Goal: Task Accomplishment & Management: Manage account settings

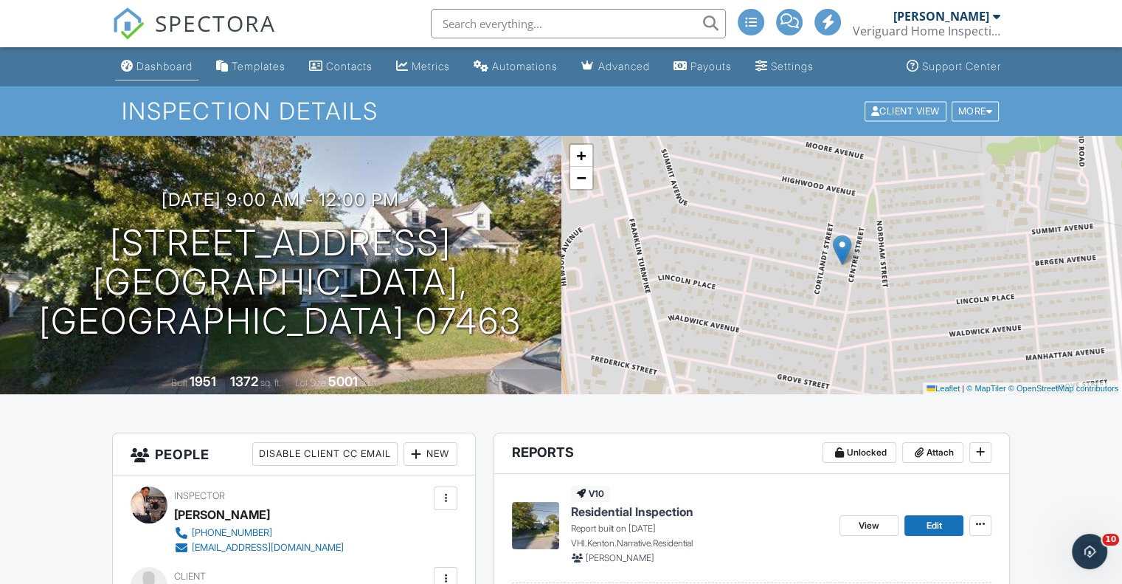
click at [162, 61] on div "Dashboard" at bounding box center [164, 66] width 56 height 13
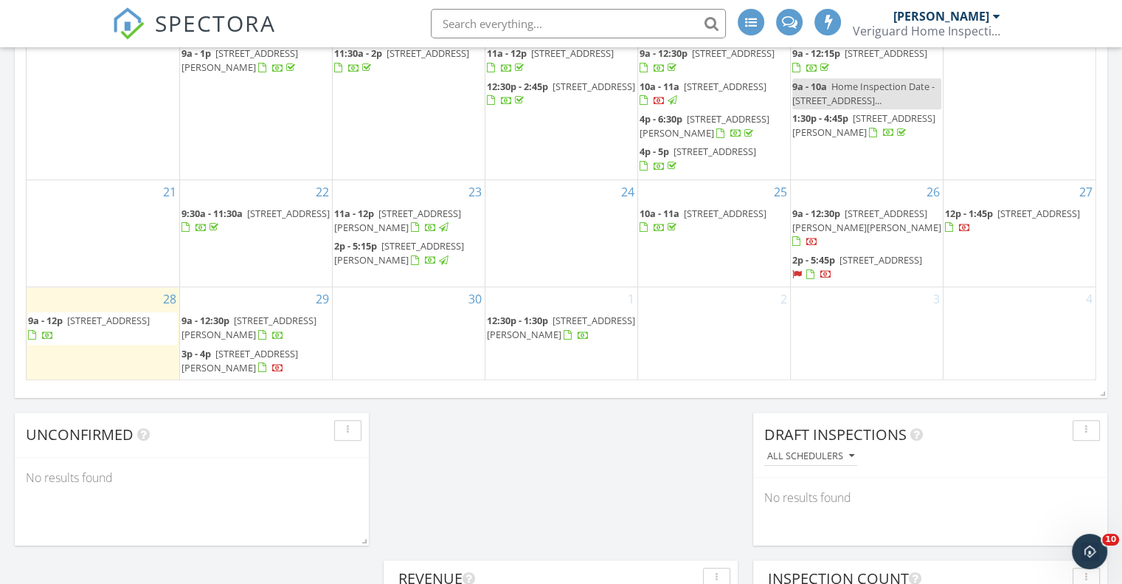
scroll to position [1107, 0]
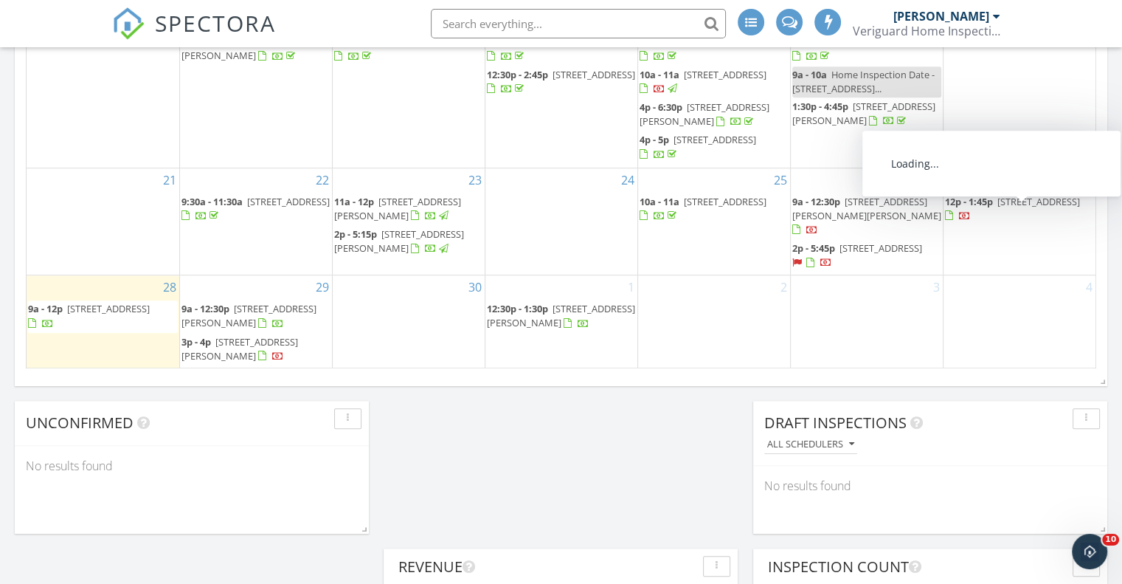
click at [1018, 208] on span "8701 Bergenline Ave A1, North Bergen 07047" at bounding box center [1038, 201] width 83 height 13
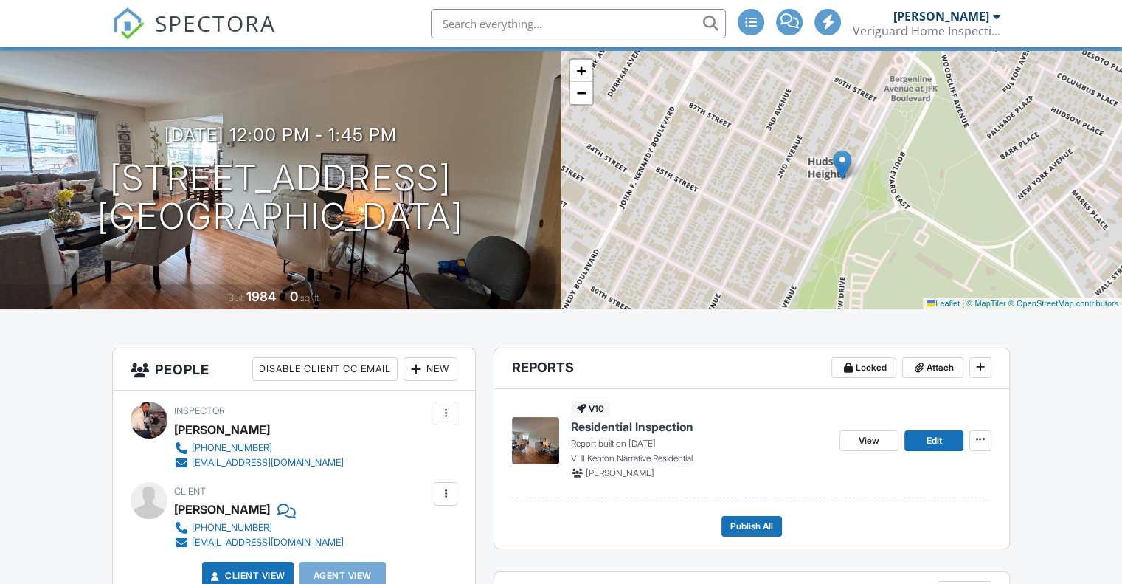
scroll to position [122, 0]
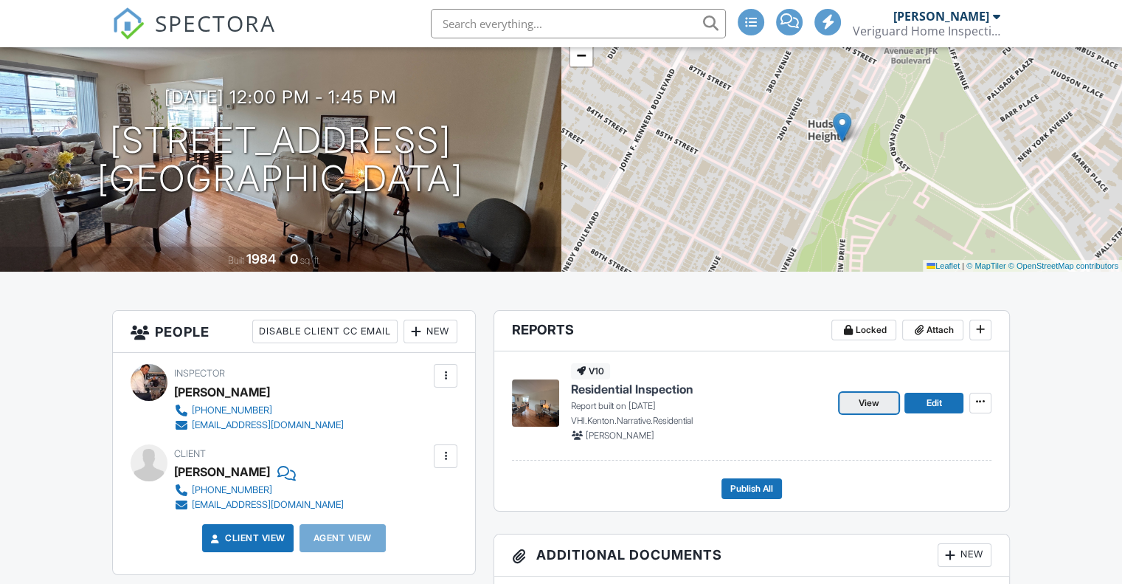
click at [859, 399] on span "View" at bounding box center [869, 402] width 21 height 15
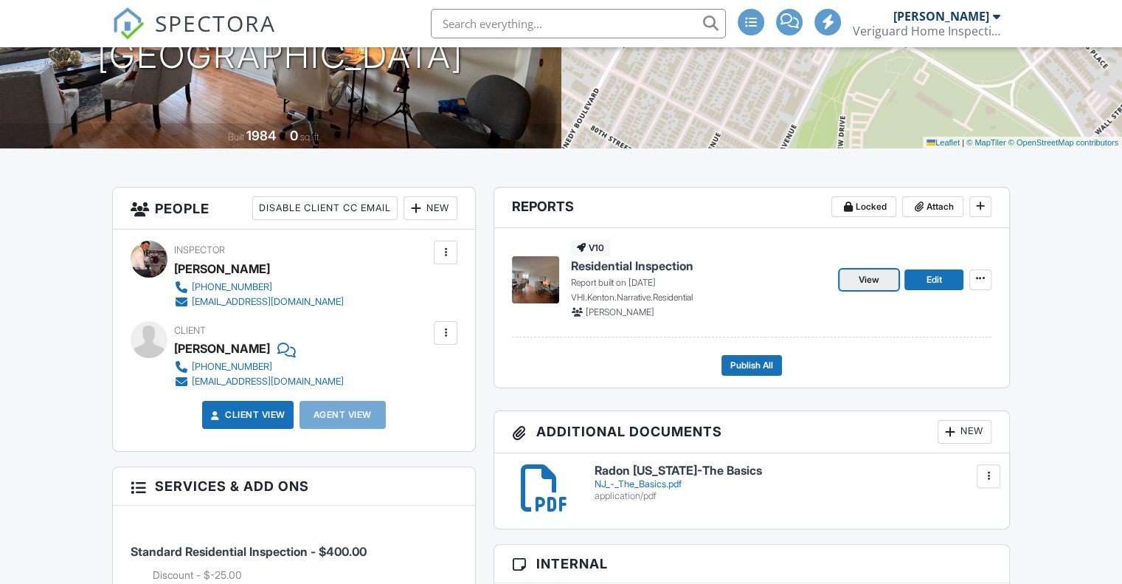
click at [864, 282] on span "View" at bounding box center [869, 279] width 21 height 15
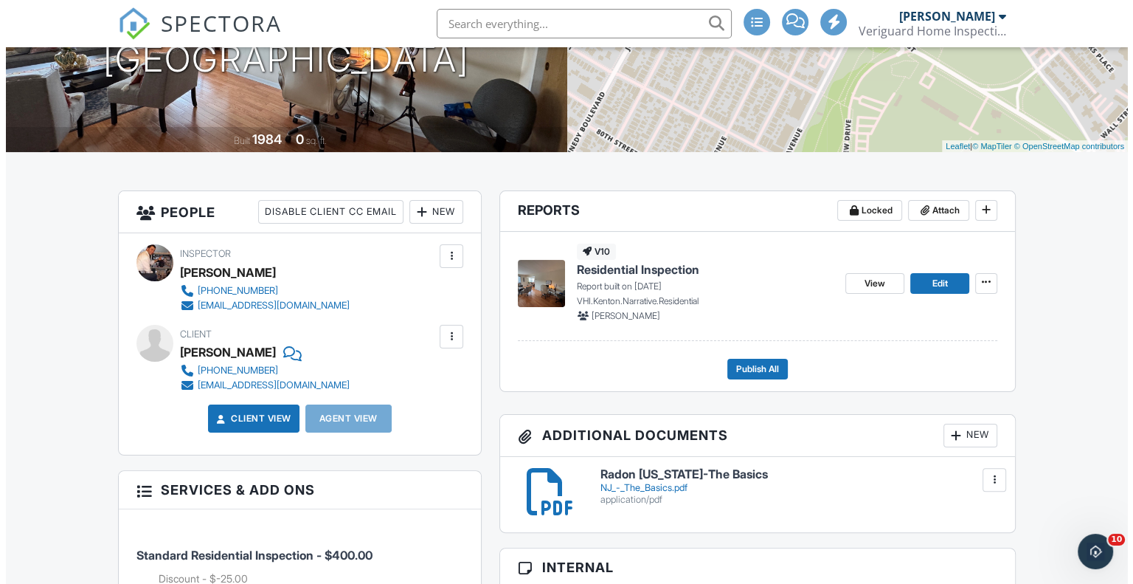
scroll to position [246, 0]
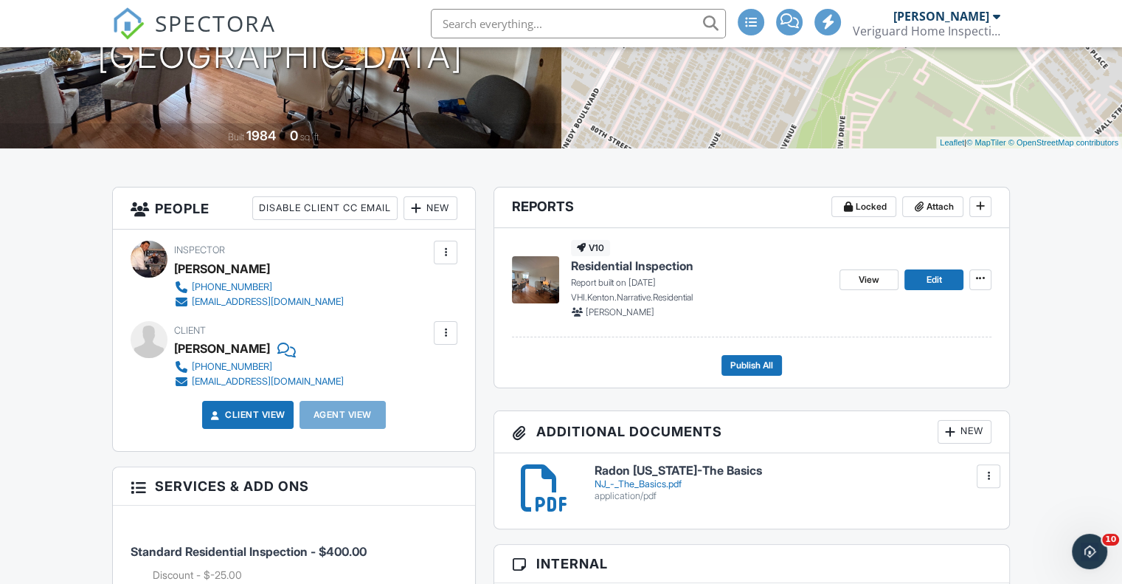
click at [437, 209] on div "New" at bounding box center [431, 208] width 54 height 24
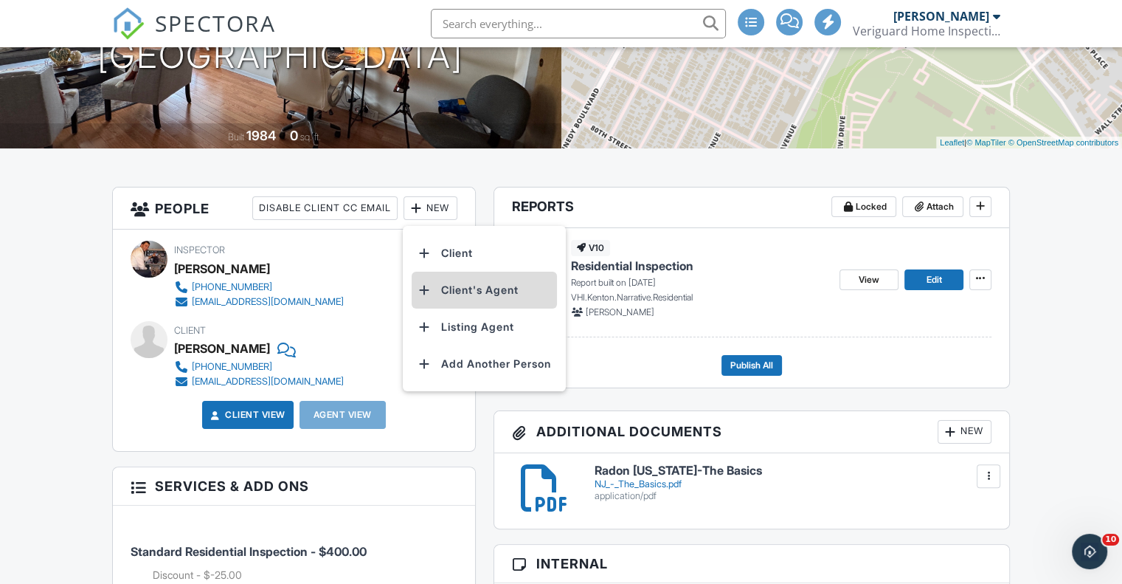
click at [457, 286] on li "Client's Agent" at bounding box center [484, 289] width 145 height 37
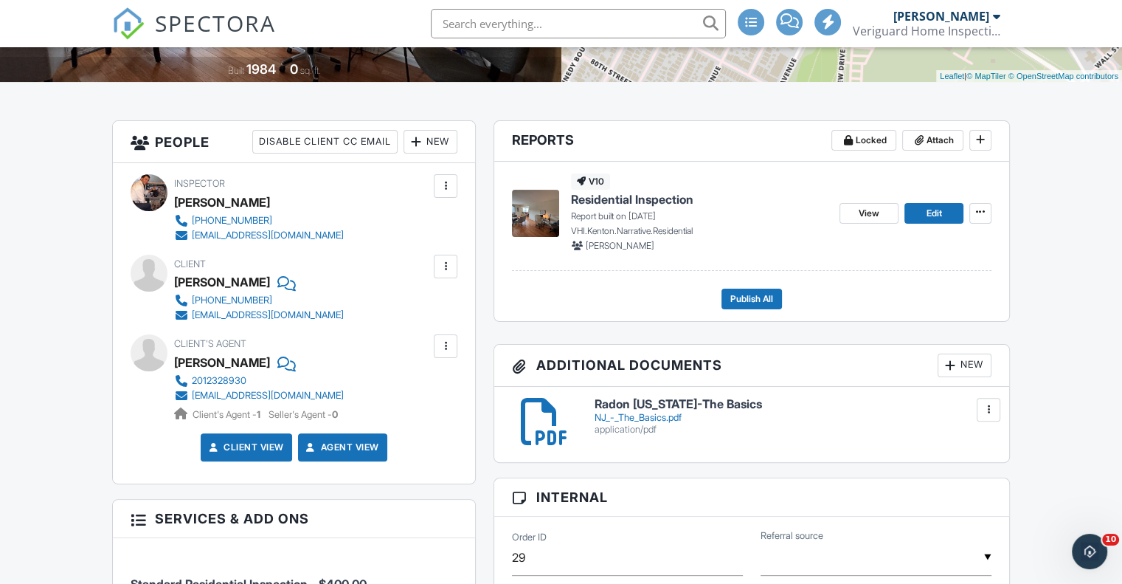
scroll to position [369, 0]
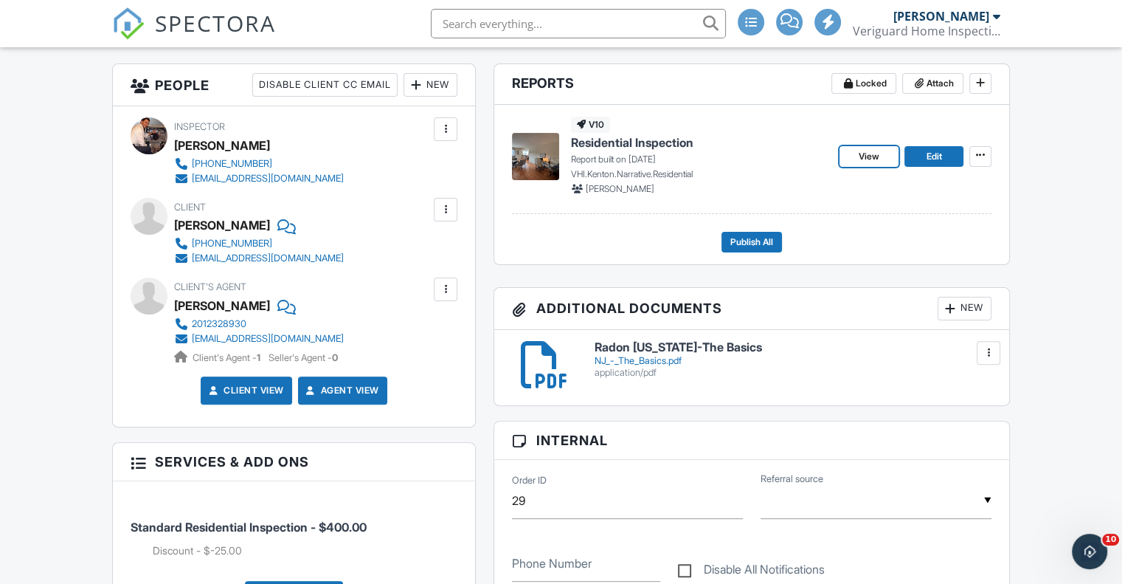
click at [853, 148] on link "View" at bounding box center [869, 156] width 59 height 21
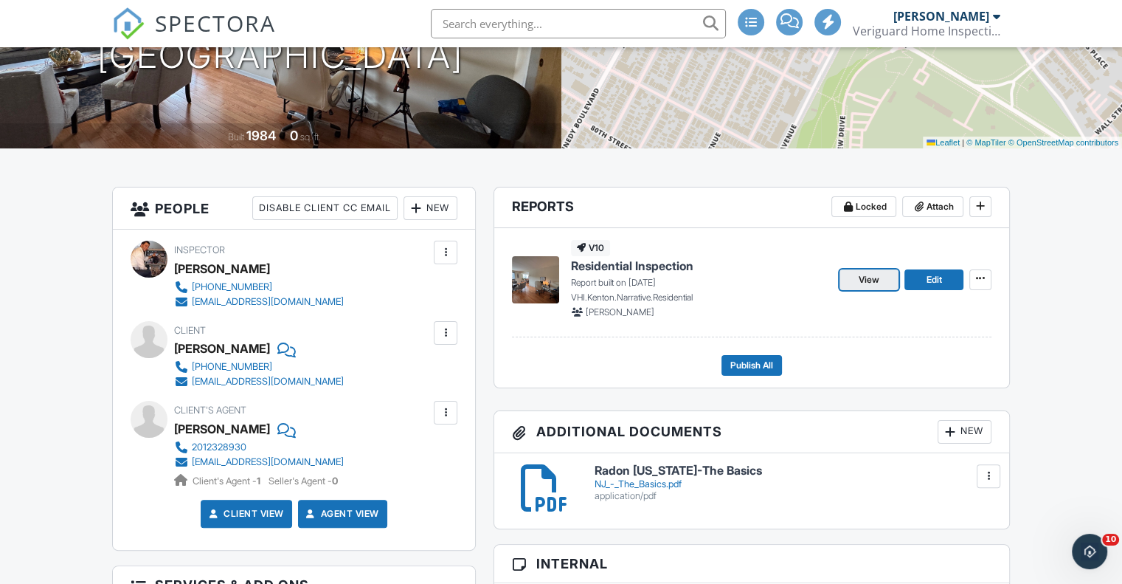
click at [865, 273] on span "View" at bounding box center [869, 279] width 21 height 15
click at [862, 277] on span "View" at bounding box center [869, 279] width 21 height 15
click at [761, 362] on span "Publish All" at bounding box center [751, 365] width 43 height 15
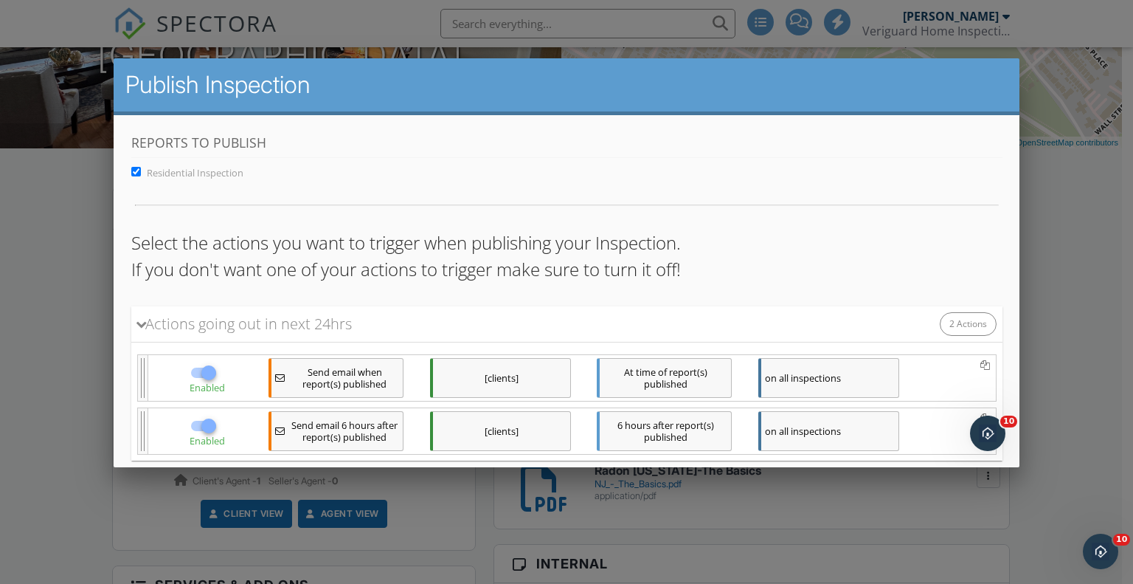
click at [528, 370] on div "[clients]" at bounding box center [499, 378] width 141 height 40
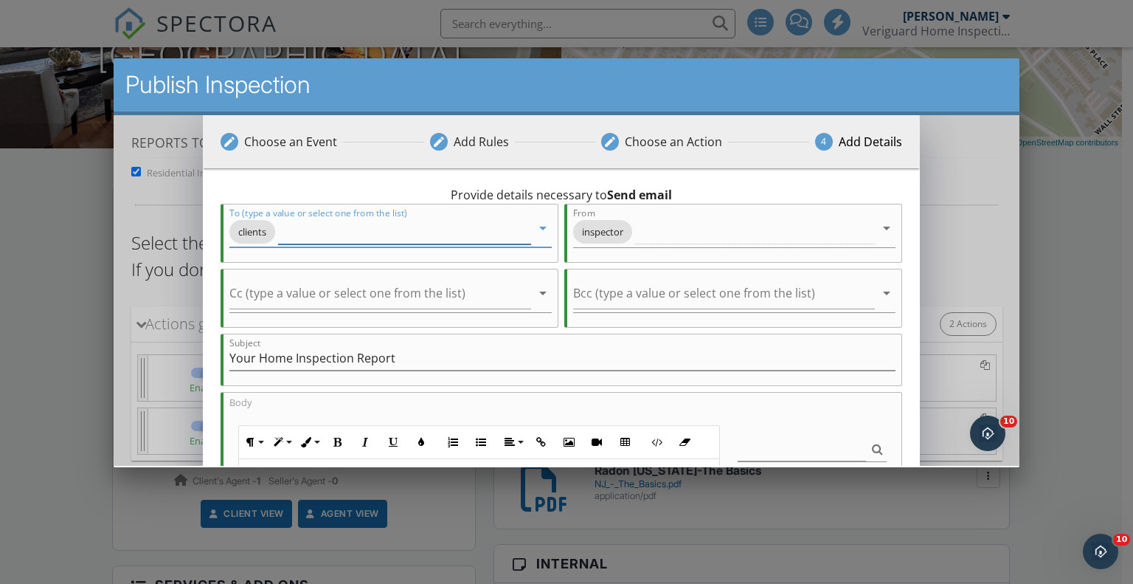
click at [443, 232] on input "To (type a value or select one from the list)" at bounding box center [403, 232] width 253 height 24
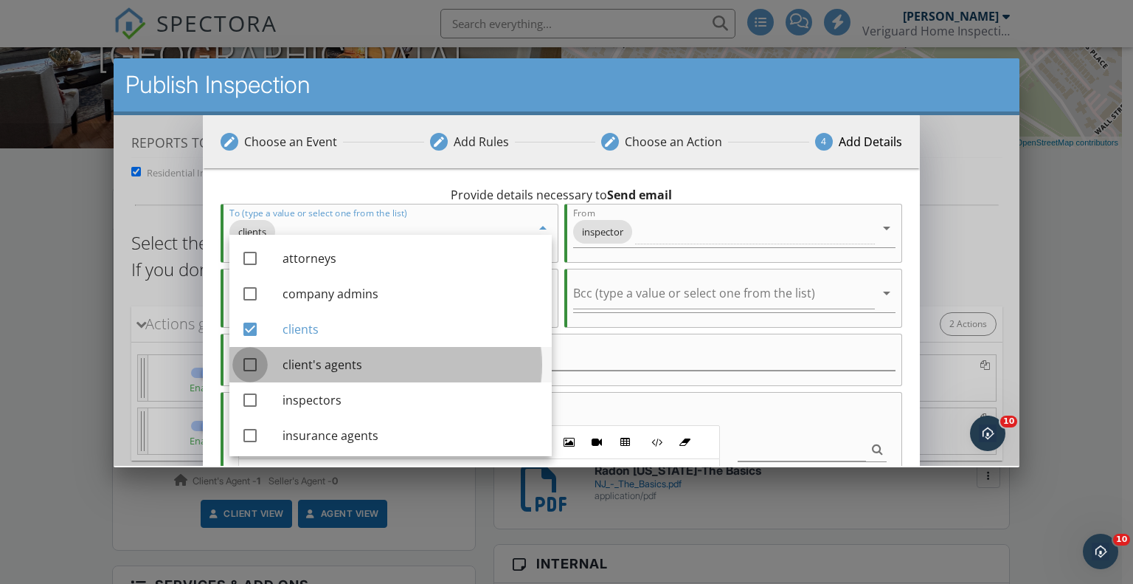
click at [246, 365] on div at bounding box center [249, 364] width 25 height 25
checkbox input "true"
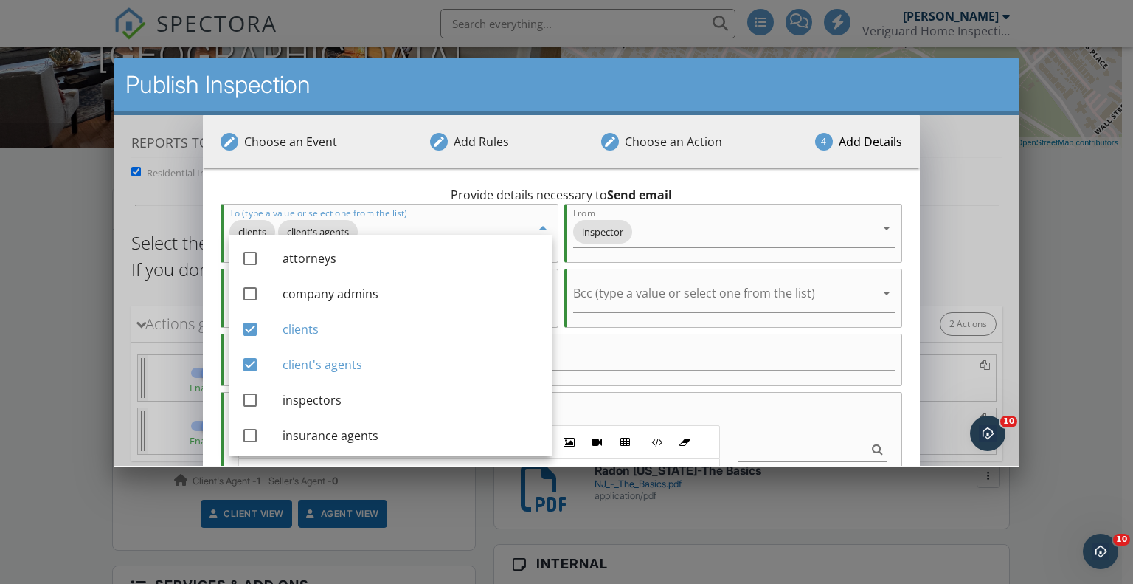
click at [615, 371] on div "Subject Your Home Inspection Report" at bounding box center [561, 365] width 665 height 39
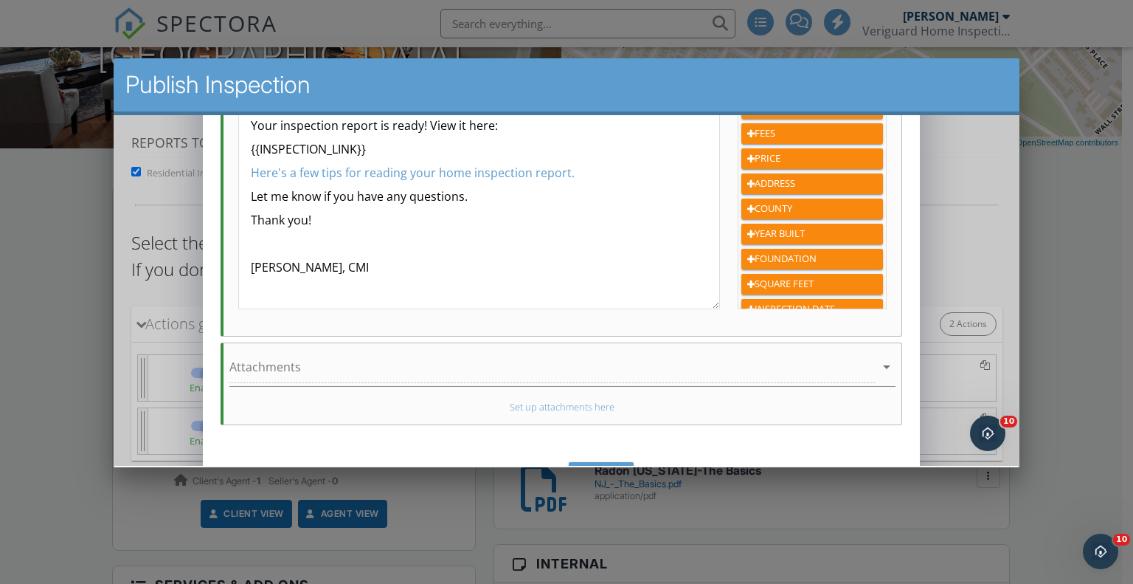
scroll to position [424, 0]
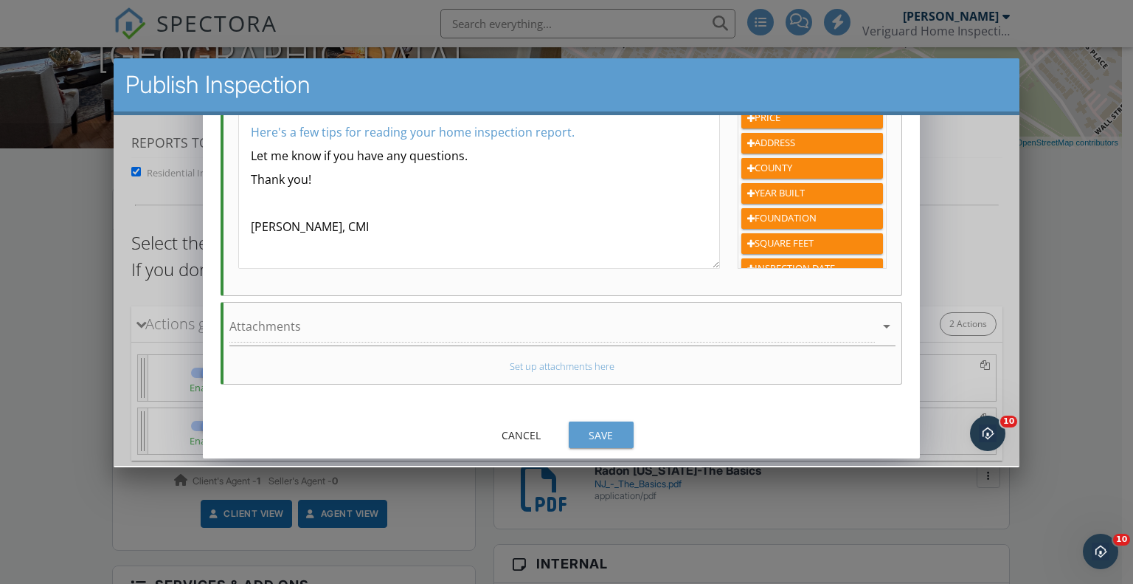
click at [600, 427] on div "Save" at bounding box center [600, 434] width 41 height 15
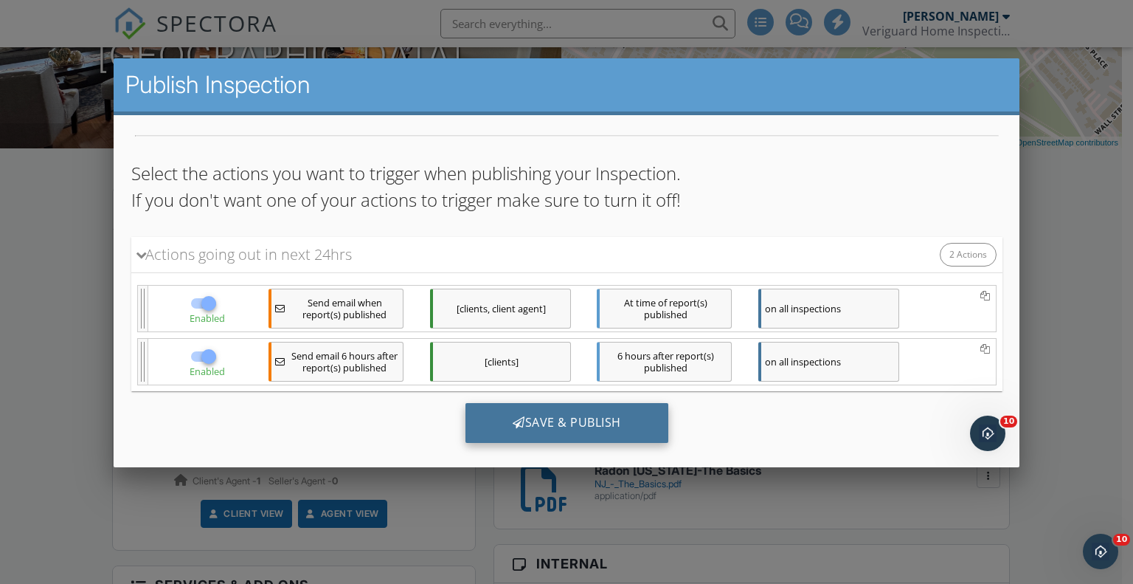
scroll to position [97, 0]
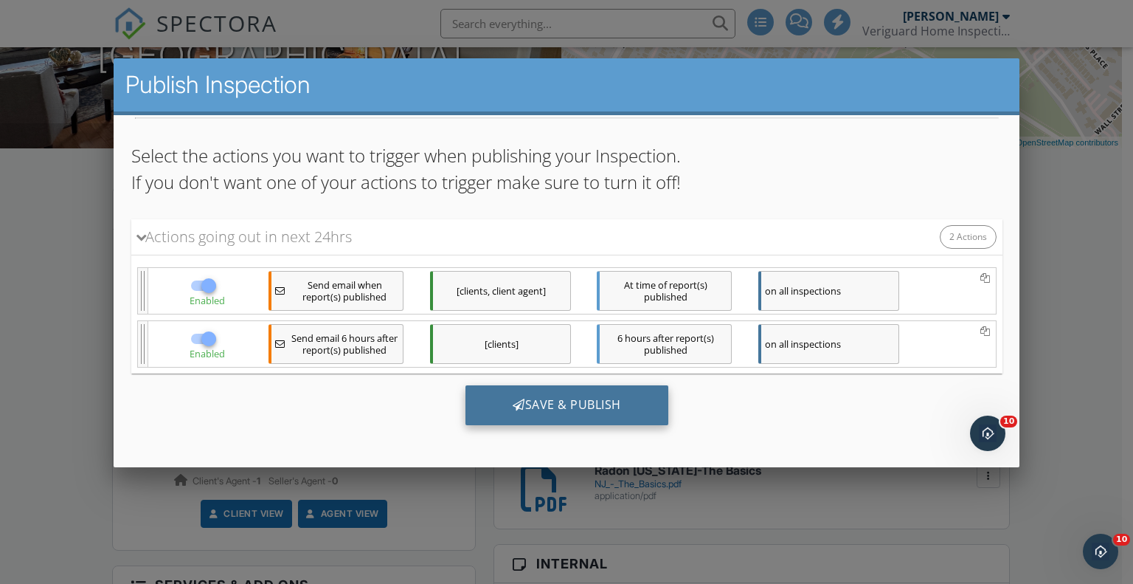
click at [561, 405] on div "Save & Publish" at bounding box center [566, 405] width 203 height 40
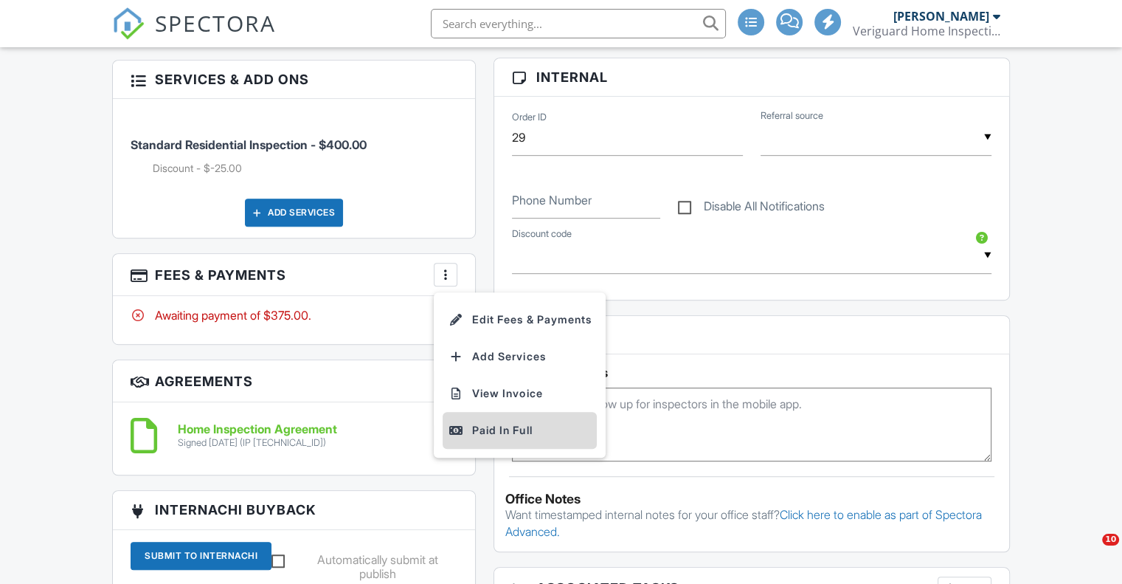
click at [475, 421] on div "Paid In Full" at bounding box center [520, 430] width 142 height 18
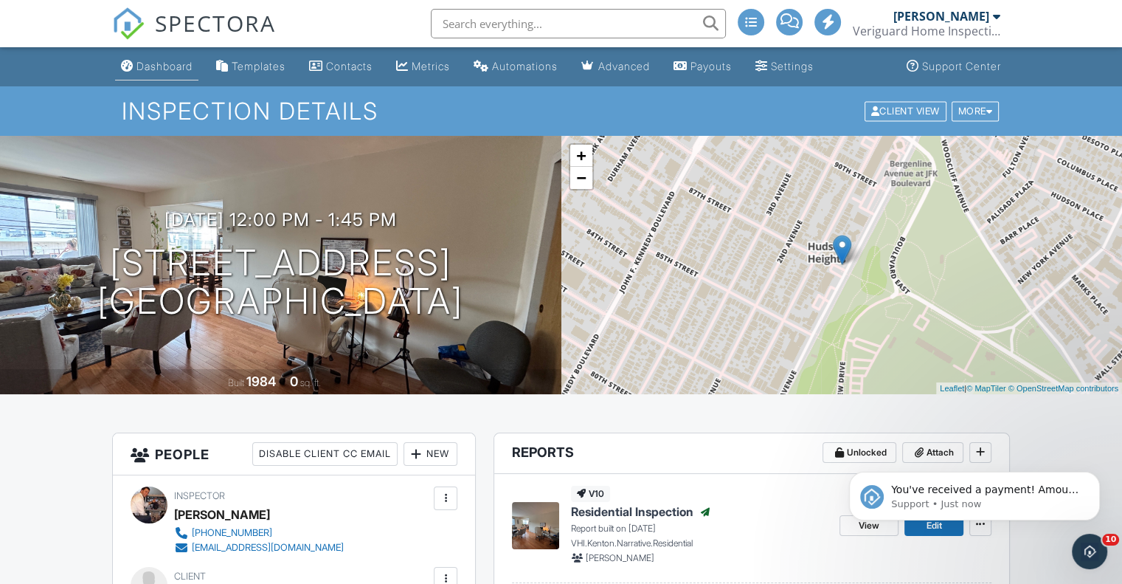
click at [176, 61] on div "Dashboard" at bounding box center [164, 66] width 56 height 13
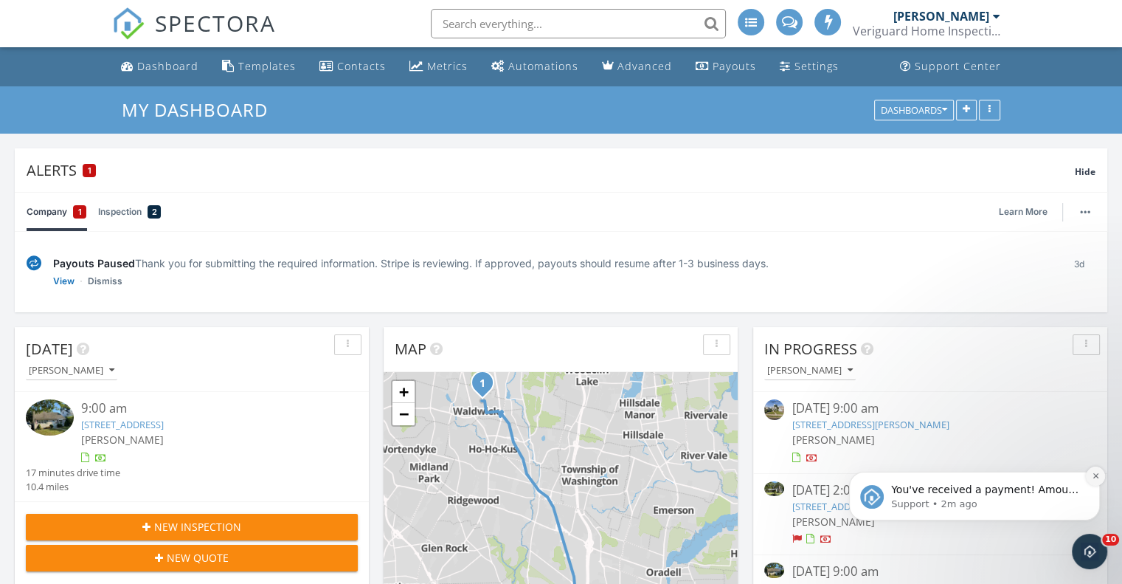
click at [1096, 477] on icon "Dismiss notification" at bounding box center [1096, 475] width 8 height 8
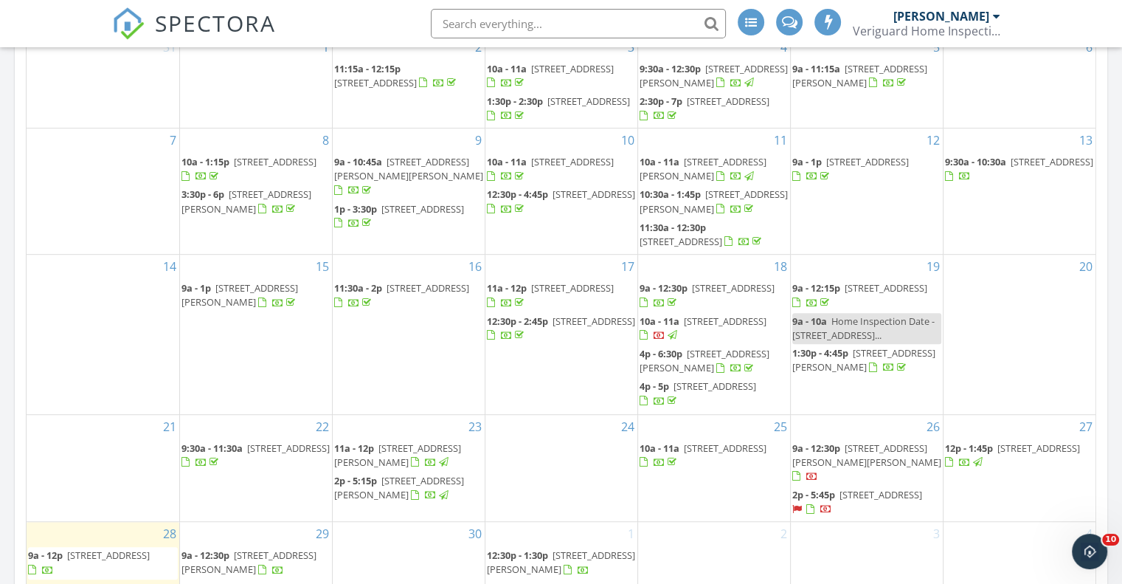
scroll to position [983, 0]
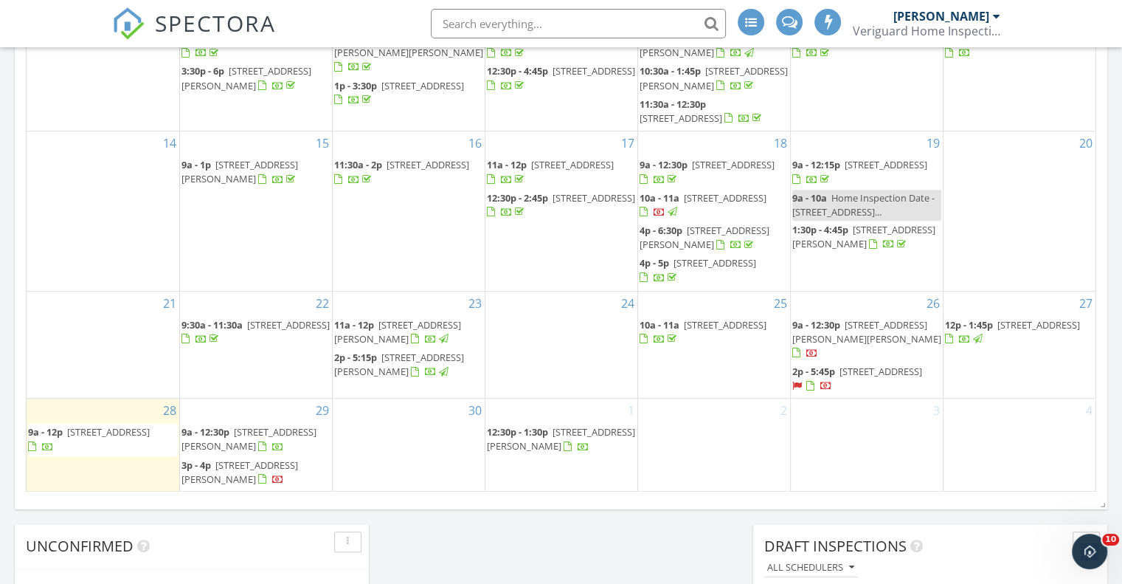
click at [865, 335] on span "[STREET_ADDRESS][PERSON_NAME][PERSON_NAME]" at bounding box center [866, 331] width 149 height 27
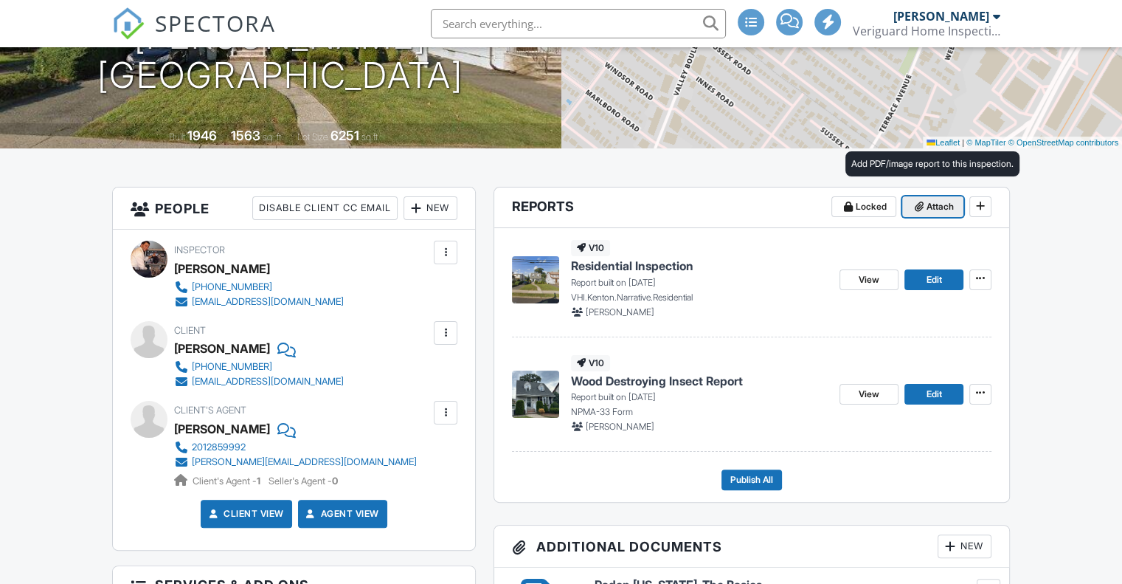
click at [922, 210] on icon at bounding box center [919, 206] width 9 height 10
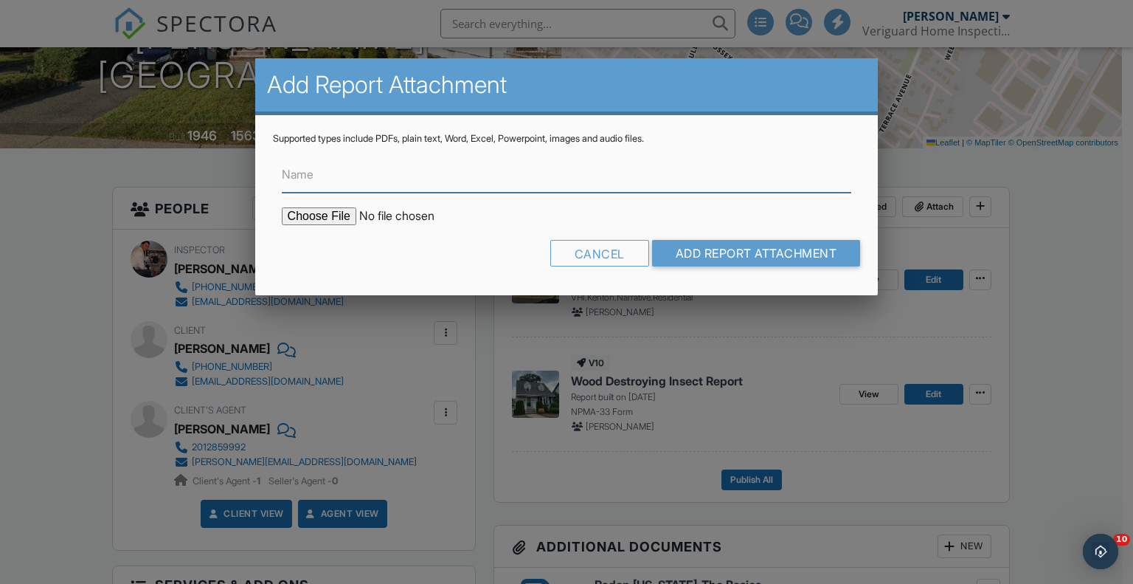
click at [357, 178] on input "Name" at bounding box center [567, 174] width 570 height 36
type input "Sewer Inspection Report"
click at [333, 212] on input "file" at bounding box center [407, 216] width 251 height 18
type input "C:\fakepath\[DATE] [PERSON_NAME] [STREET_ADDRESS][PERSON_NAME]Sewer Camera Repo…"
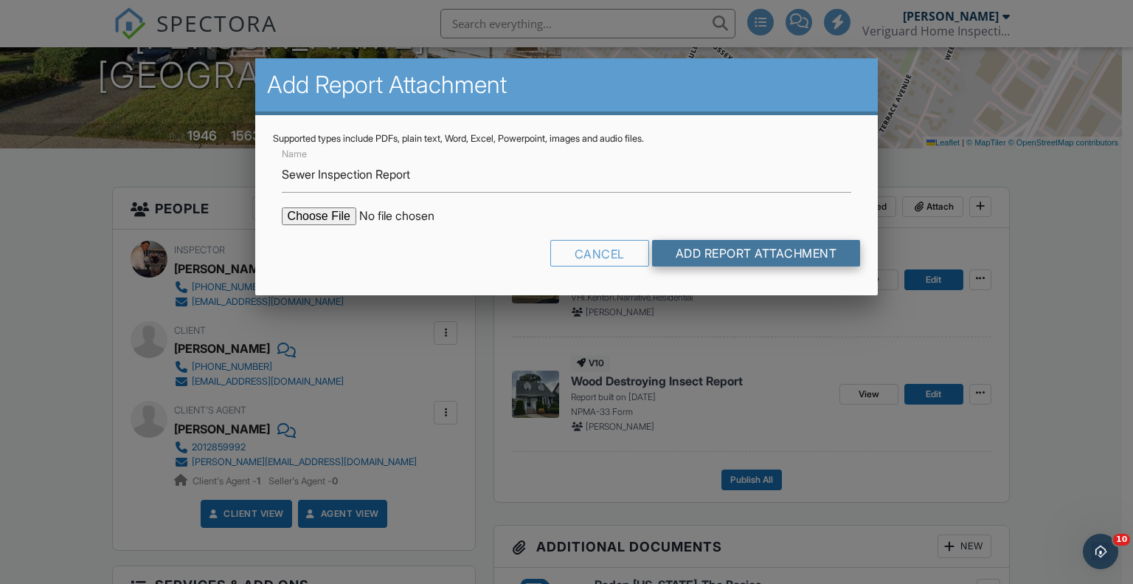
click at [784, 252] on input "Add Report Attachment" at bounding box center [756, 253] width 209 height 27
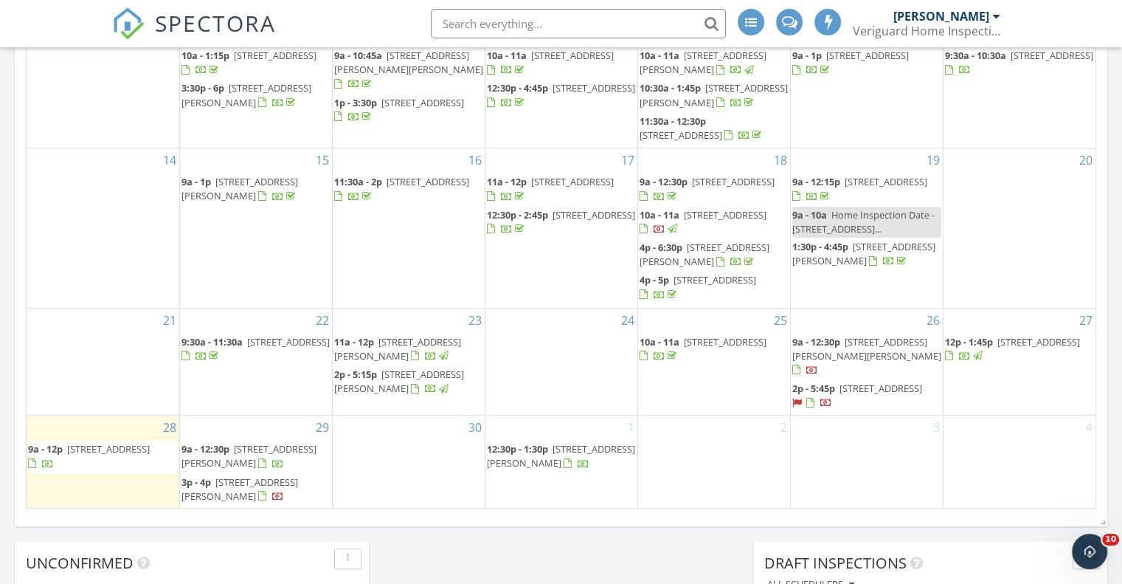
scroll to position [994, 0]
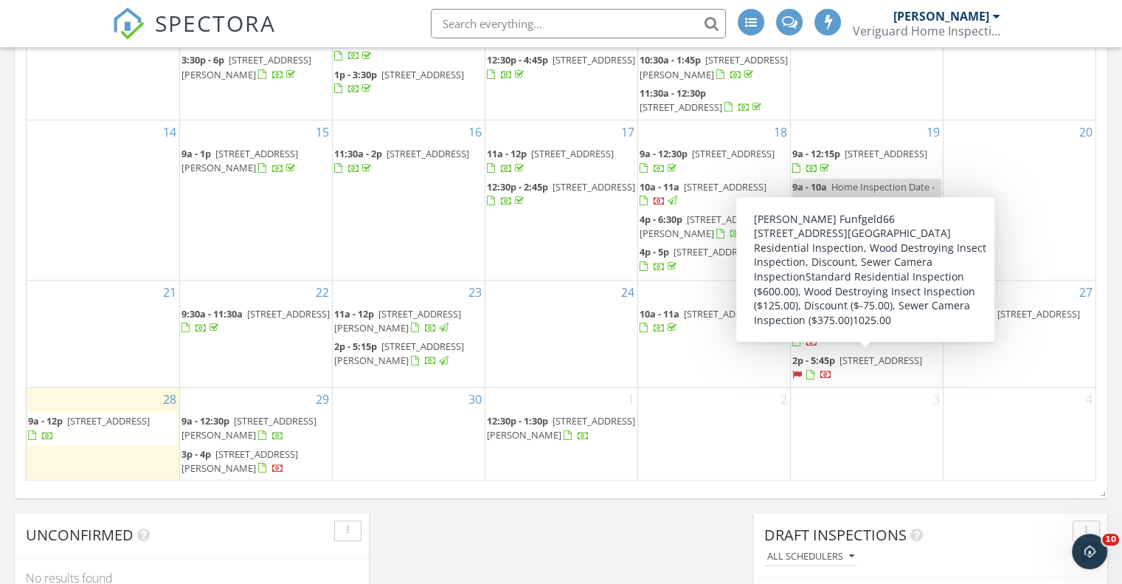
click at [815, 358] on span "2p - 5:45p" at bounding box center [813, 359] width 43 height 13
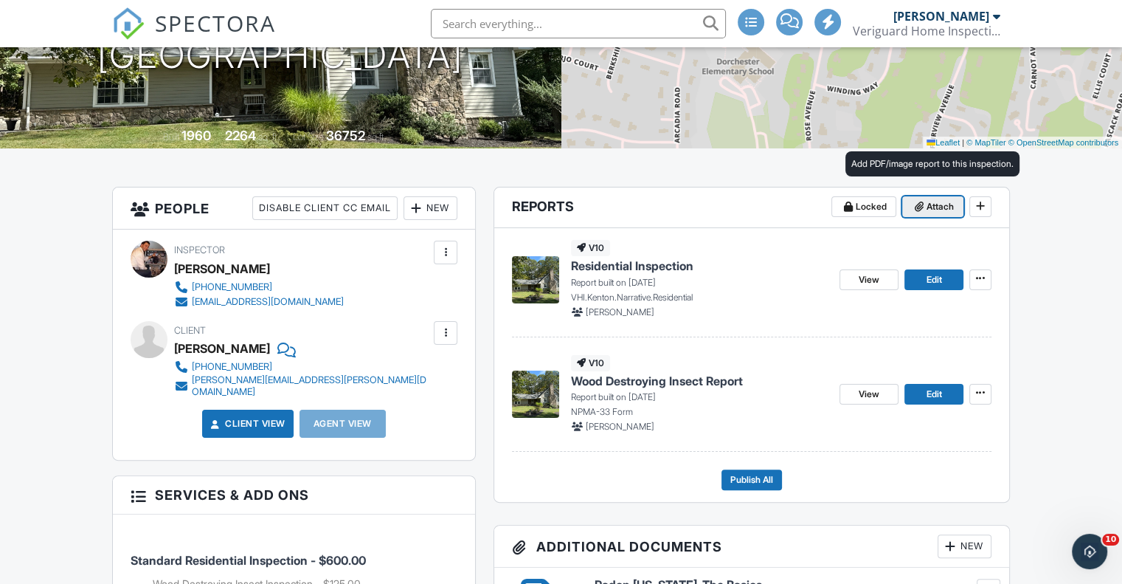
click at [942, 206] on span "Attach" at bounding box center [940, 206] width 27 height 15
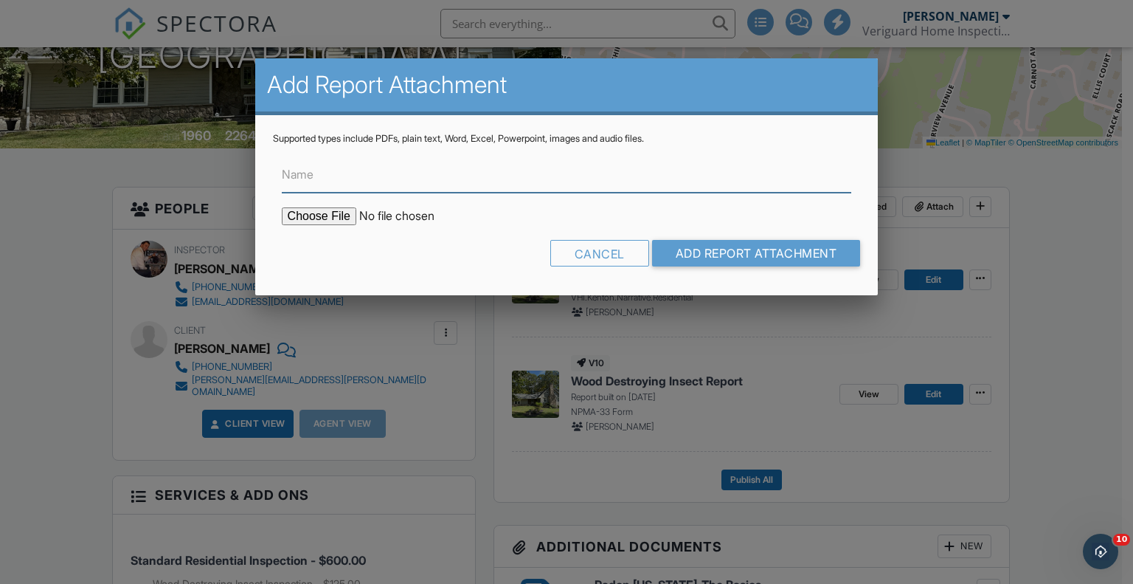
click at [363, 182] on input "Name" at bounding box center [567, 174] width 570 height 36
type input "Sewer Inspection Report"
click at [345, 218] on input "file" at bounding box center [407, 216] width 251 height 18
type input "C:\fakepath\9.26.25 Gary Funfgeld 66 Rose Ave Woodcliff Lake, NJ 07677.Sewer Ca…"
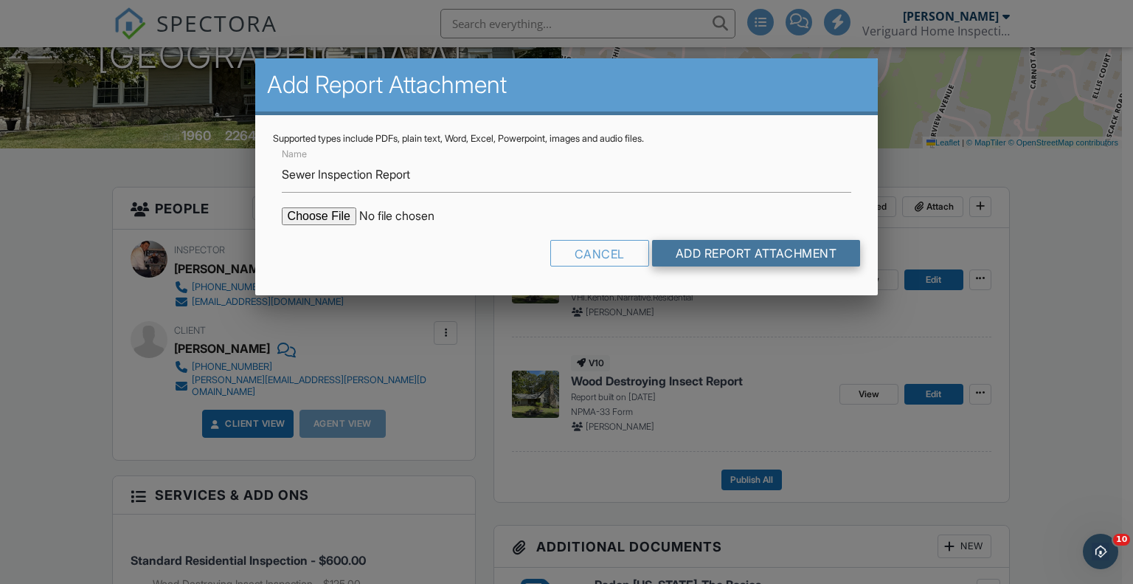
click at [747, 256] on input "Add Report Attachment" at bounding box center [756, 253] width 209 height 27
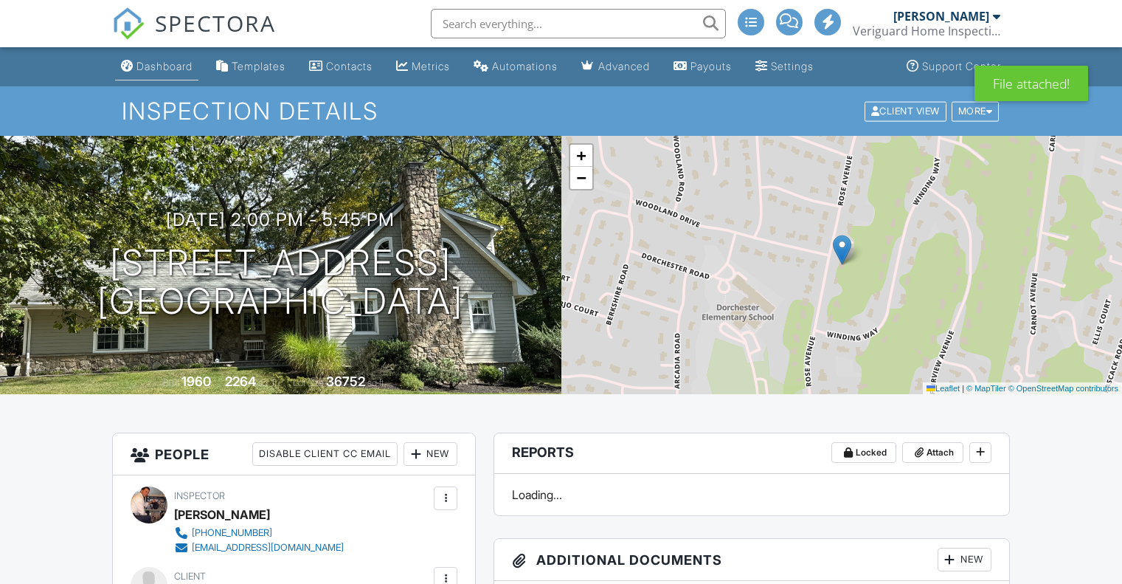
drag, startPoint x: 0, startPoint y: 0, endPoint x: 168, endPoint y: 67, distance: 181.1
click at [168, 67] on div "Dashboard" at bounding box center [164, 66] width 56 height 13
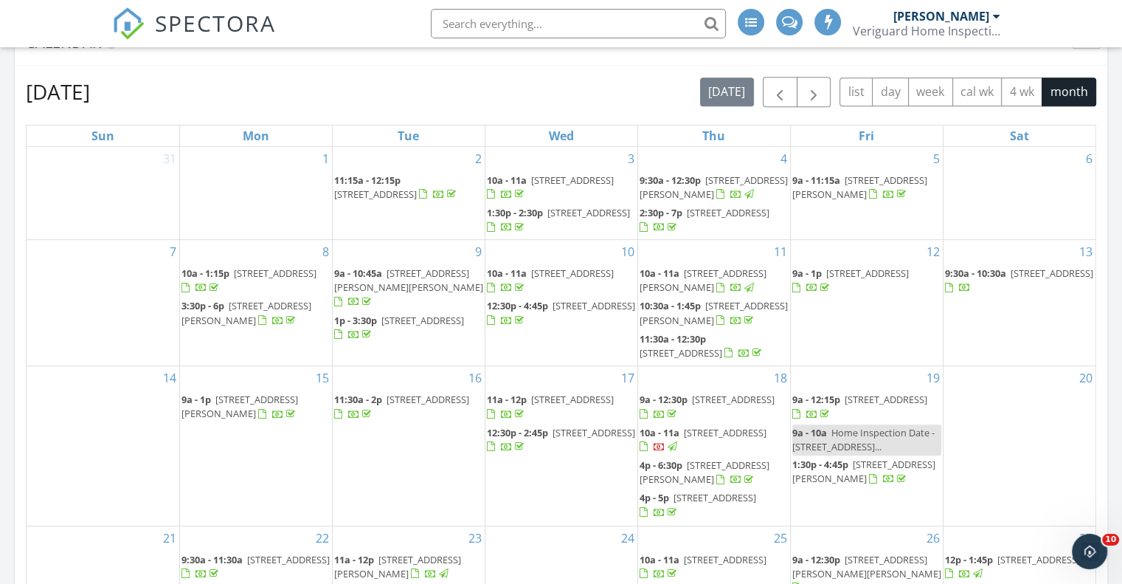
scroll to position [994, 0]
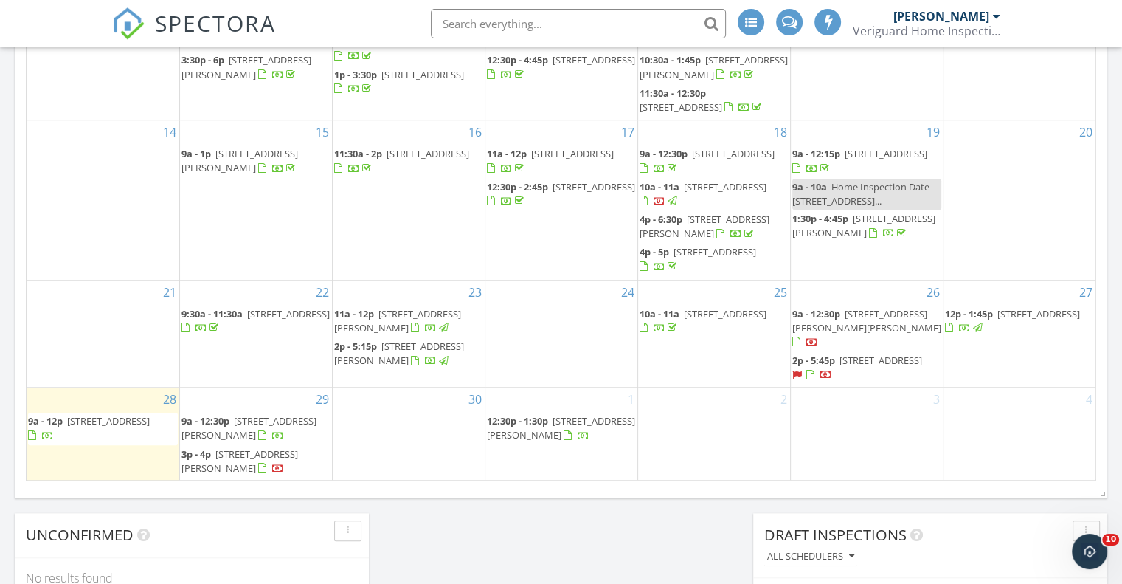
click at [868, 324] on span "[STREET_ADDRESS][PERSON_NAME][PERSON_NAME]" at bounding box center [866, 320] width 149 height 27
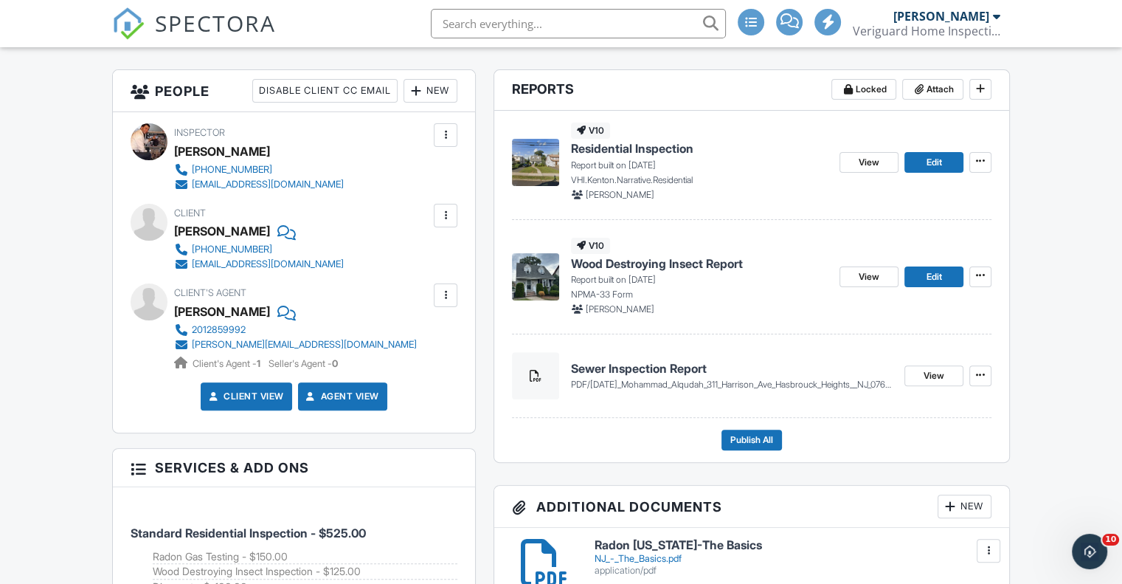
scroll to position [369, 0]
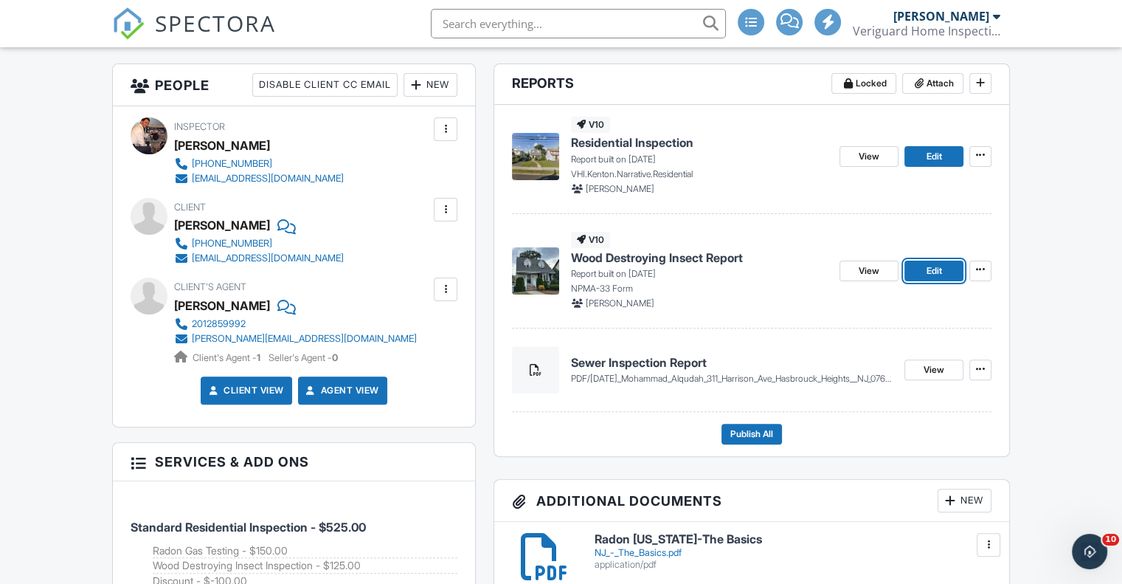
click at [946, 272] on link "Edit" at bounding box center [933, 270] width 59 height 21
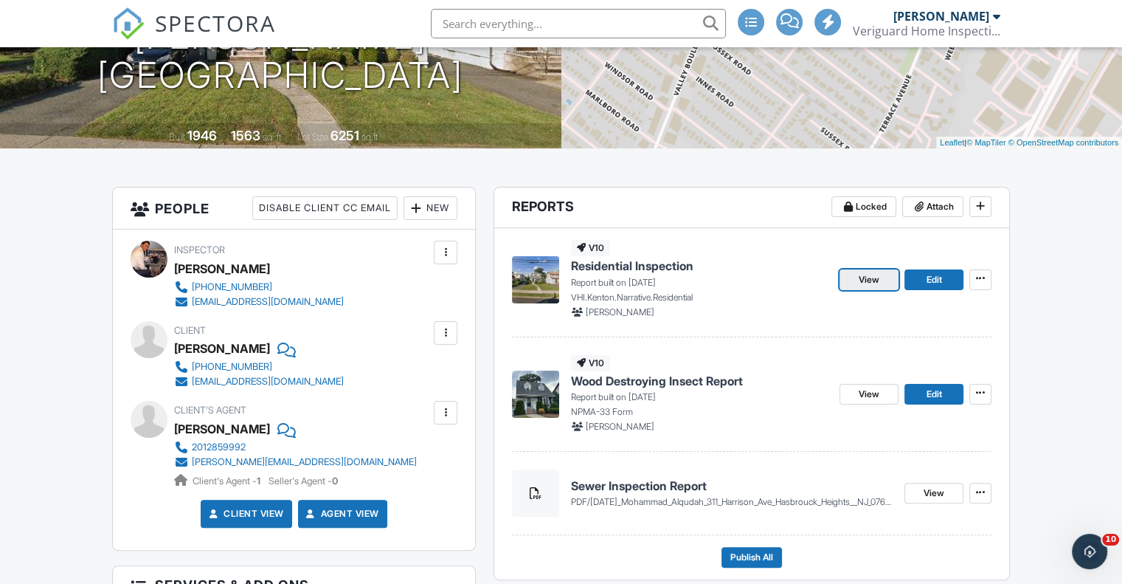
click at [876, 276] on span "View" at bounding box center [869, 279] width 21 height 15
click at [927, 397] on span "Edit" at bounding box center [933, 394] width 15 height 15
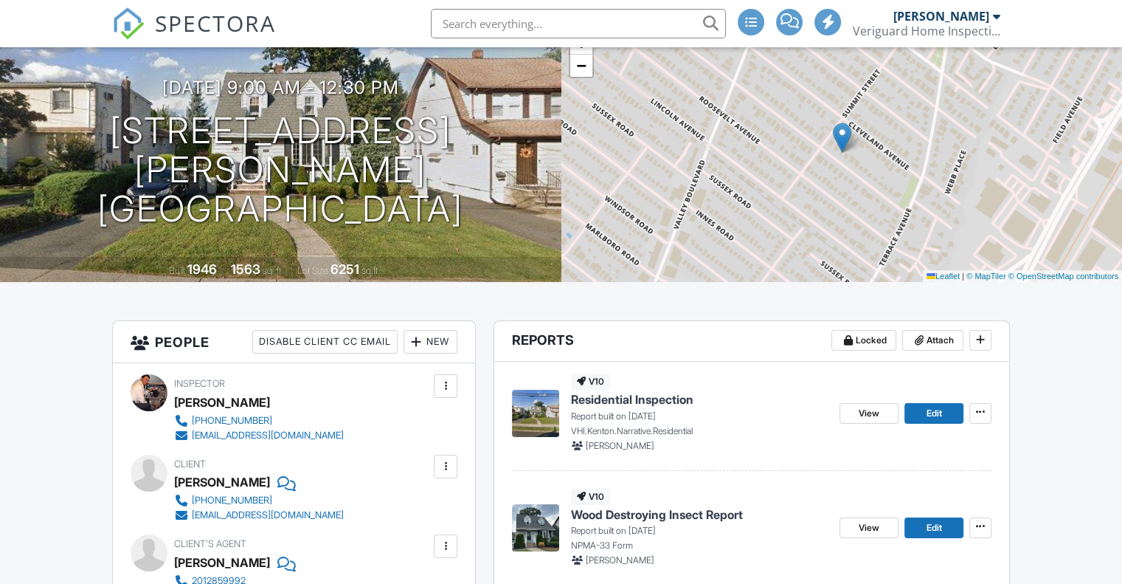
scroll to position [122, 0]
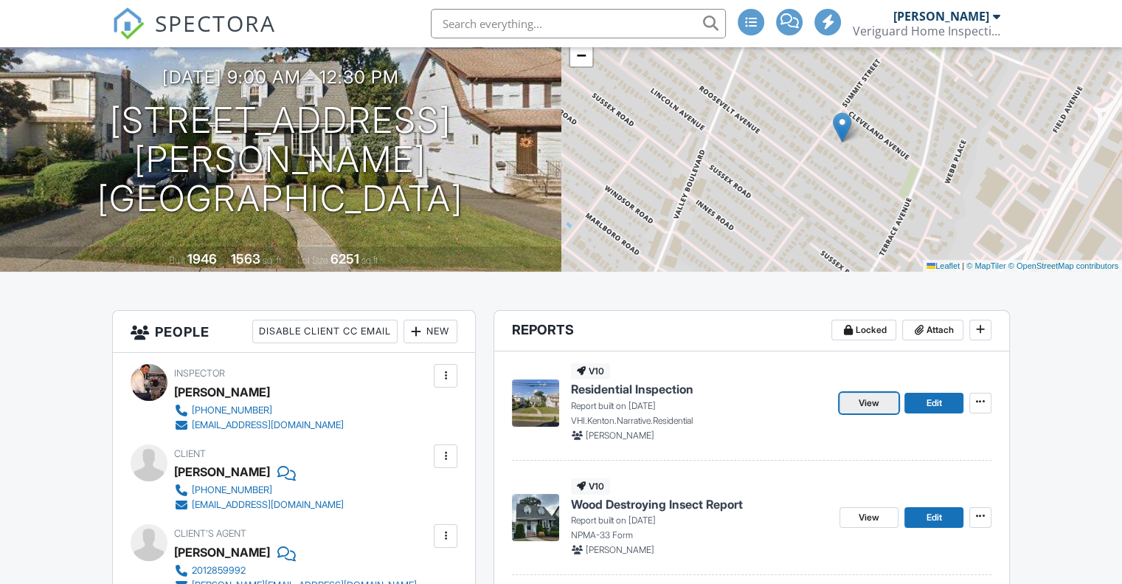
click at [862, 400] on span "View" at bounding box center [869, 402] width 21 height 15
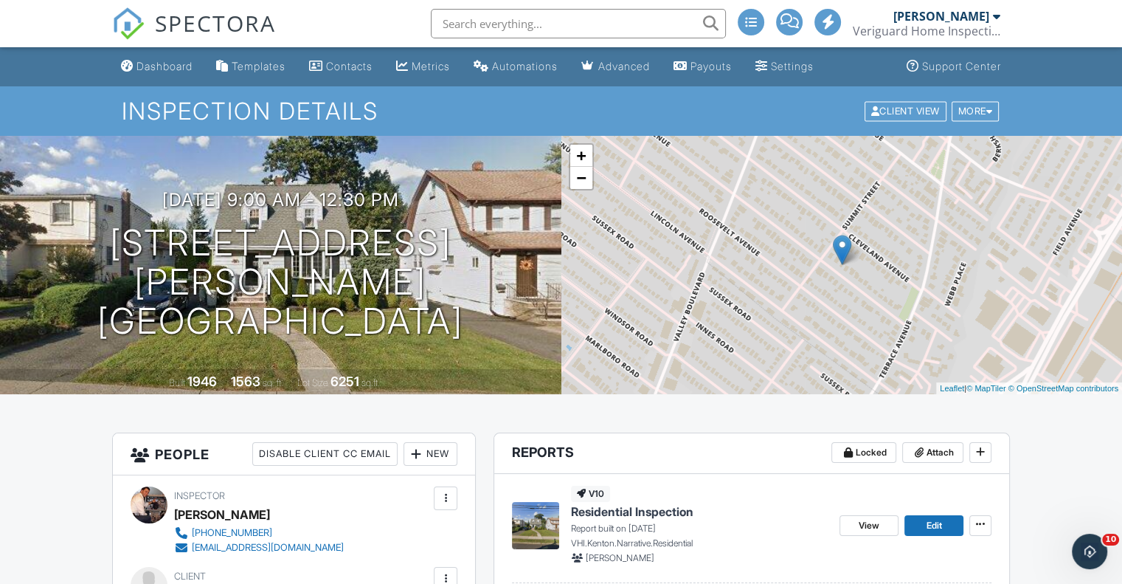
click at [182, 65] on div "Dashboard" at bounding box center [164, 66] width 56 height 13
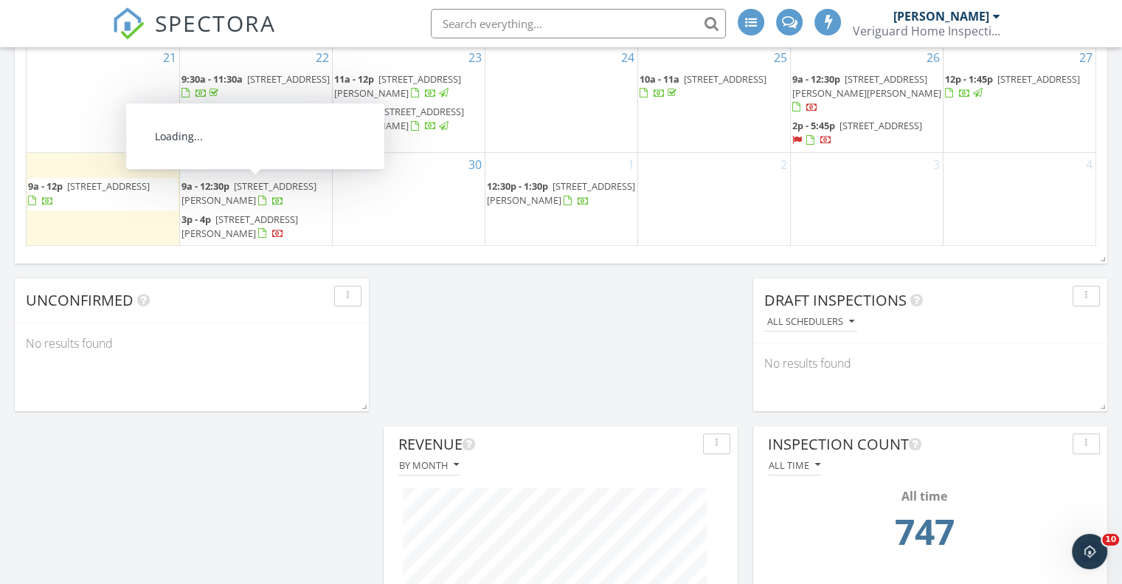
scroll to position [1118, 0]
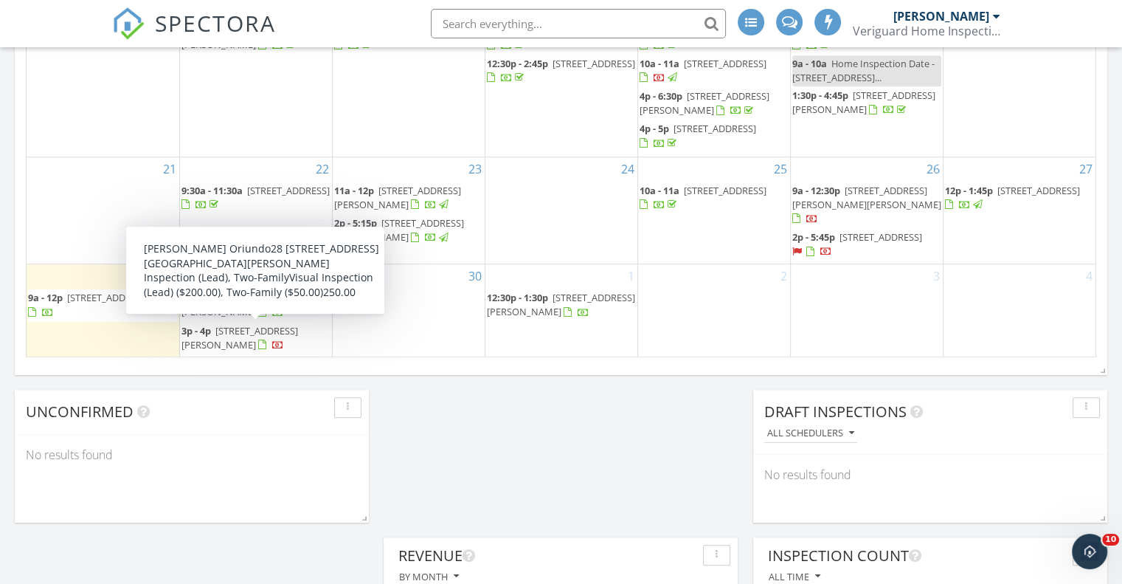
click at [236, 330] on span "[STREET_ADDRESS][PERSON_NAME]" at bounding box center [239, 337] width 117 height 27
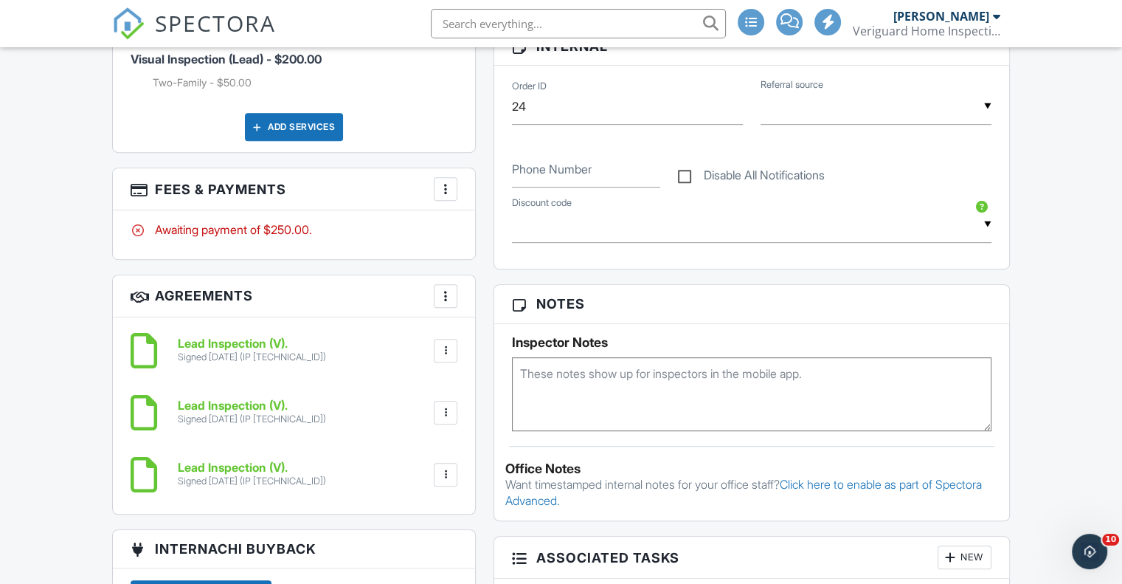
click at [441, 467] on div at bounding box center [445, 474] width 15 height 15
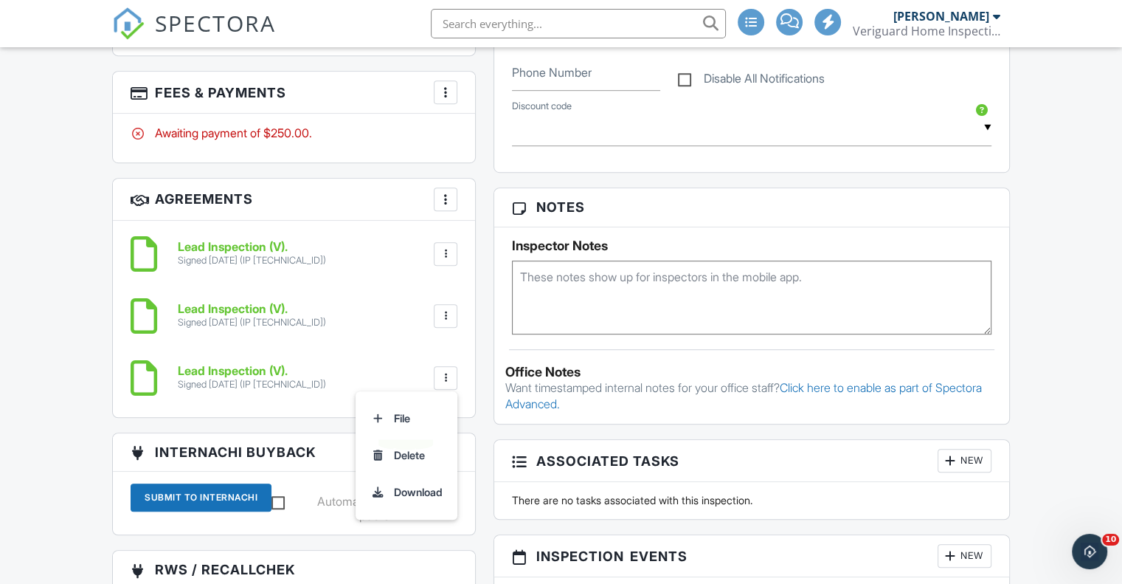
scroll to position [860, 0]
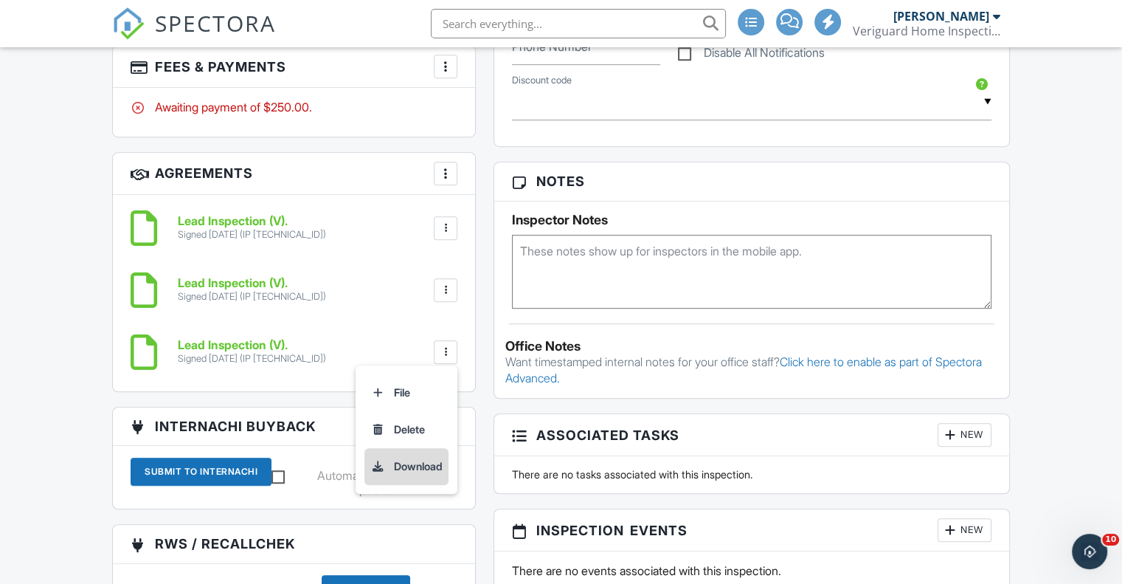
click at [434, 466] on li "Download" at bounding box center [406, 466] width 84 height 37
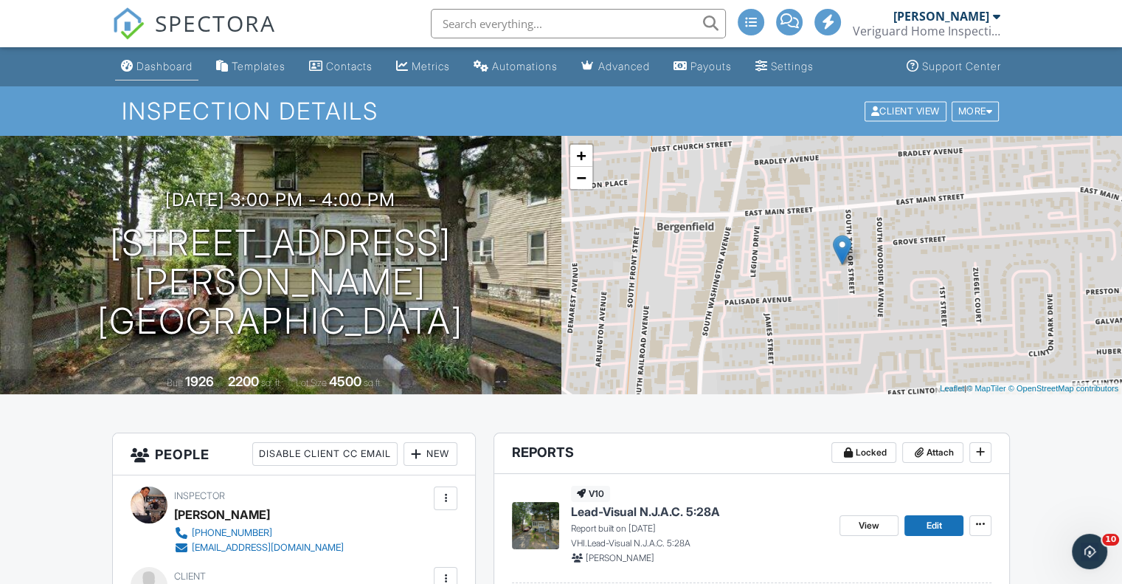
click at [182, 66] on div "Dashboard" at bounding box center [164, 66] width 56 height 13
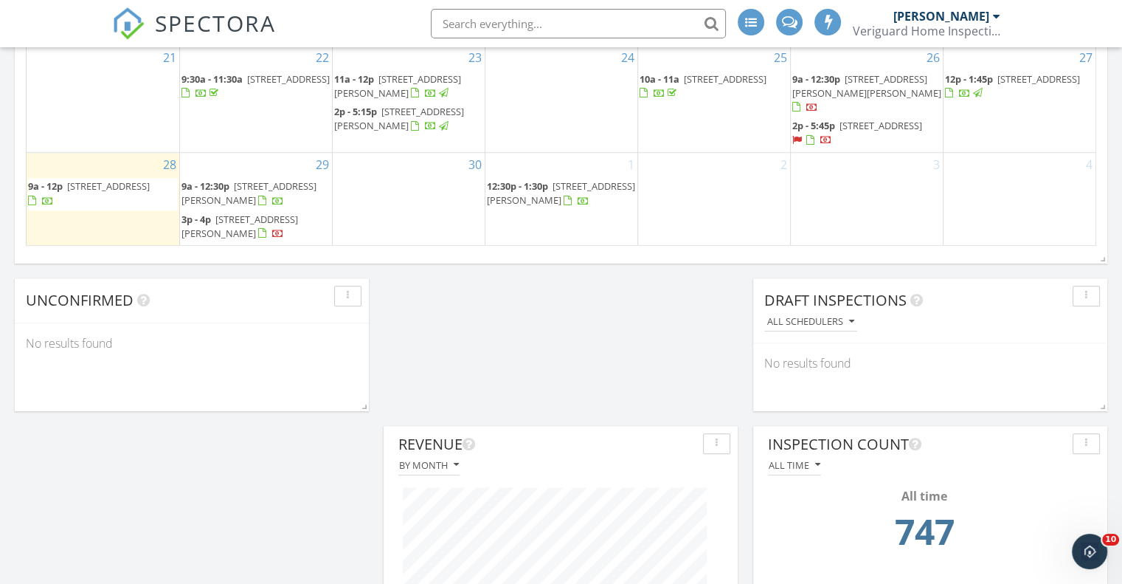
scroll to position [1118, 0]
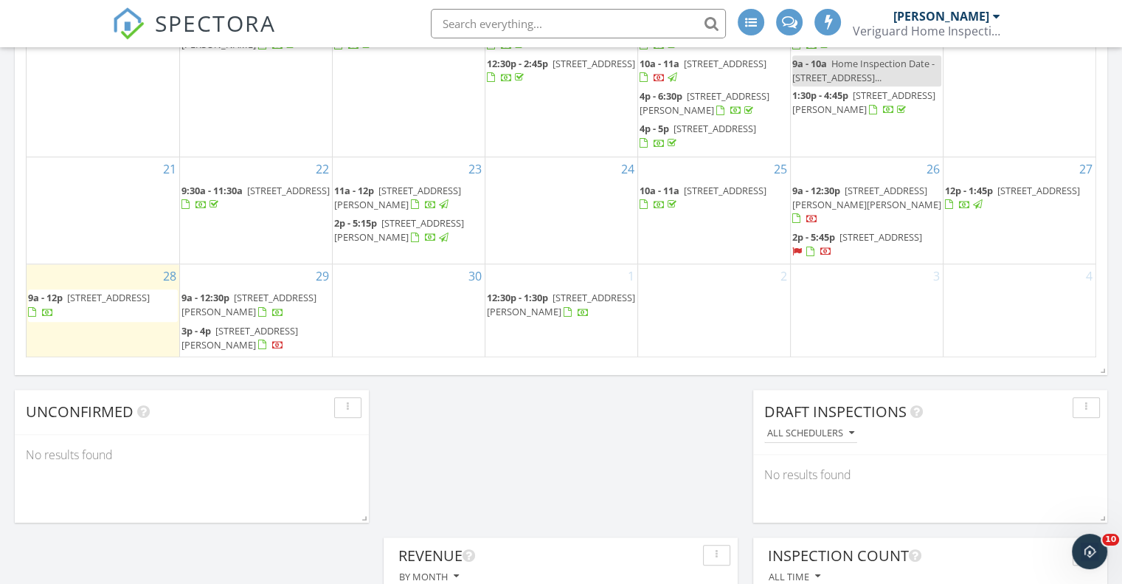
click at [530, 294] on span "12:30p - 1:30p" at bounding box center [517, 297] width 61 height 13
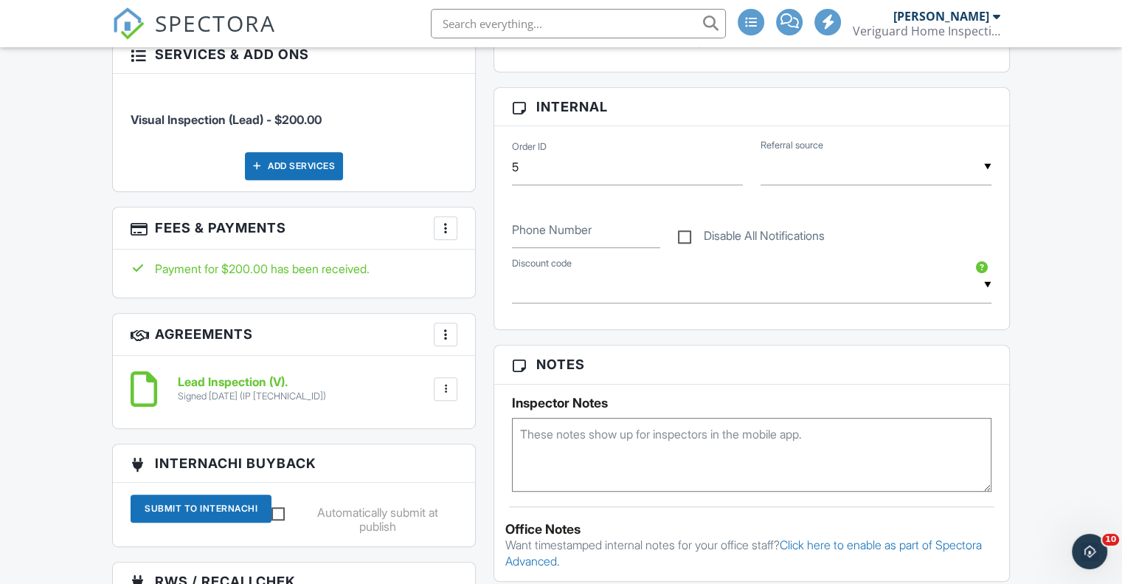
scroll to position [738, 0]
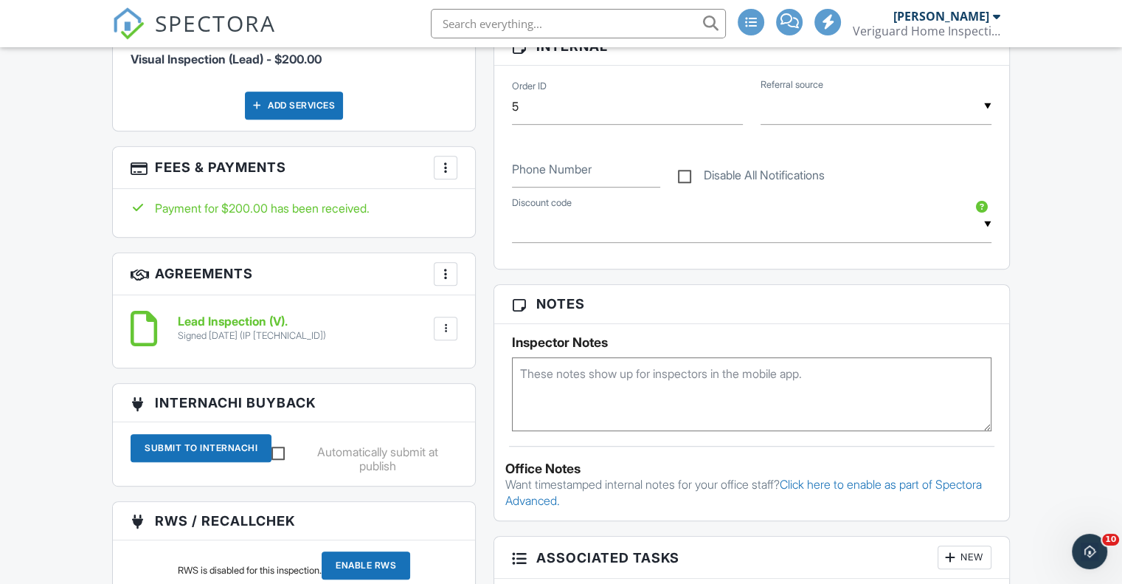
click at [437, 324] on div at bounding box center [446, 328] width 24 height 24
click at [404, 439] on li "Download" at bounding box center [406, 442] width 84 height 37
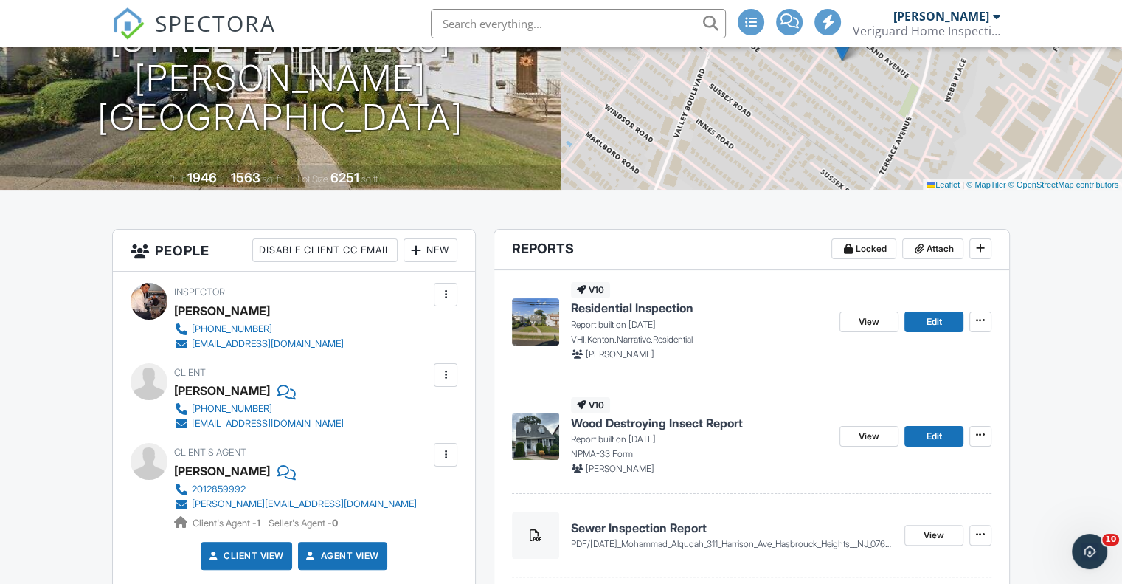
scroll to position [246, 0]
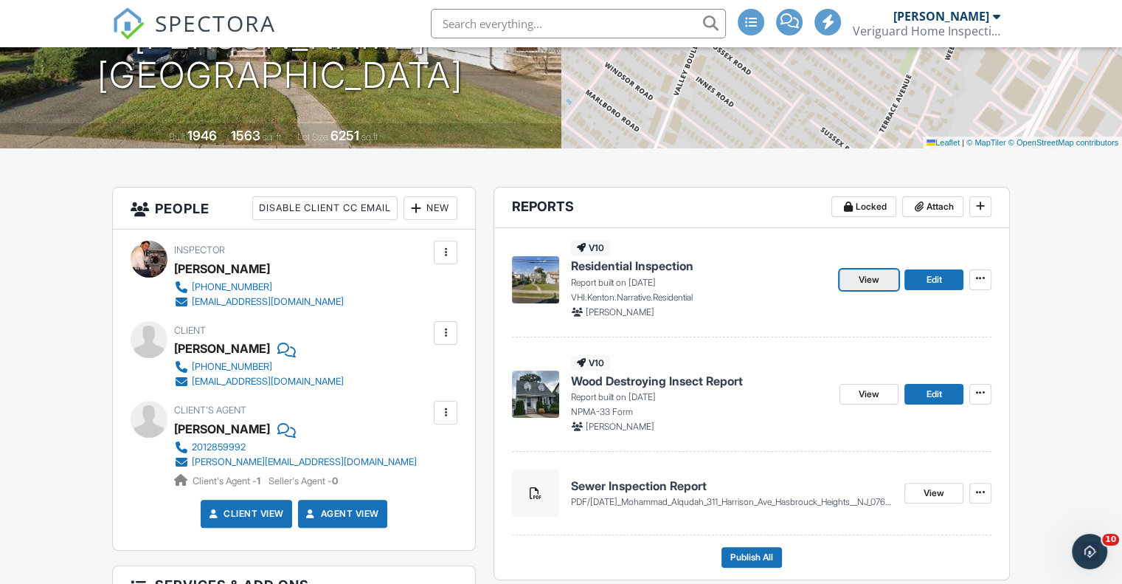
click at [880, 277] on link "View" at bounding box center [869, 279] width 59 height 21
click at [876, 283] on span "View" at bounding box center [869, 279] width 21 height 15
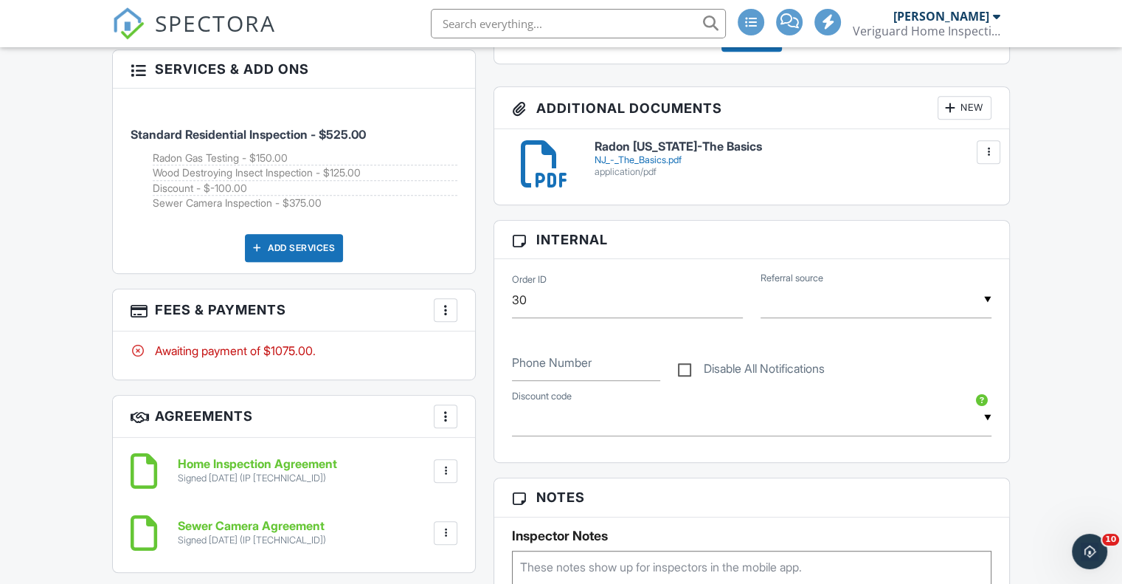
scroll to position [860, 0]
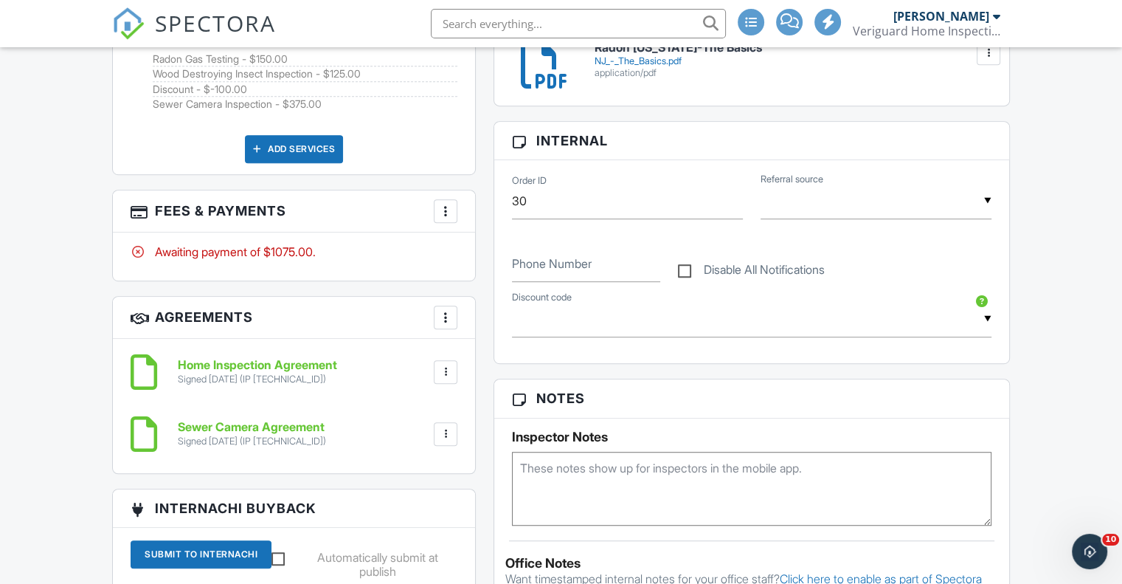
click at [446, 200] on div "More" at bounding box center [446, 211] width 24 height 24
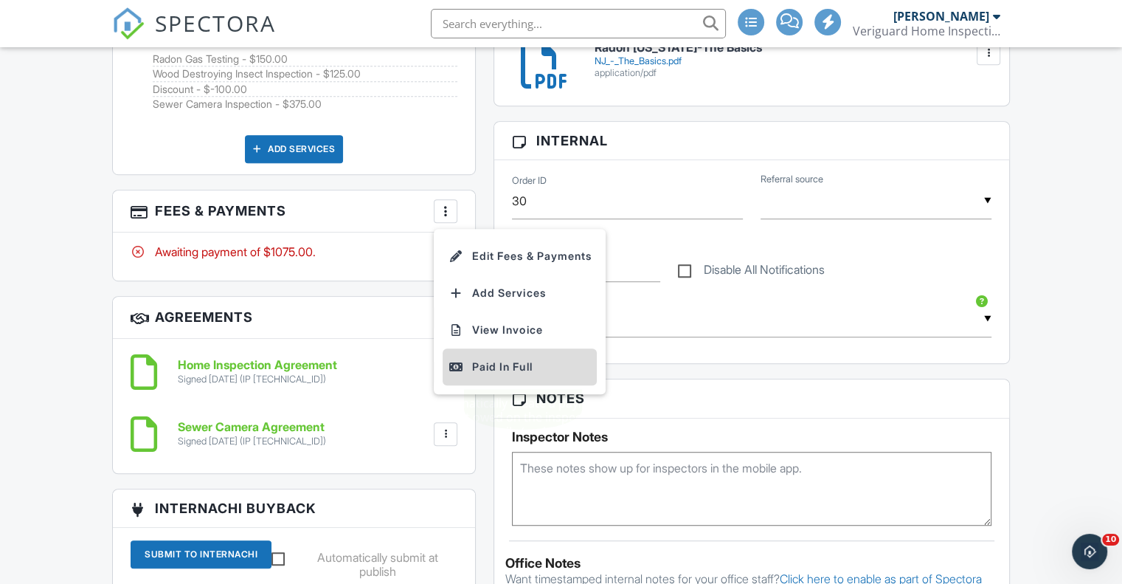
click at [537, 364] on div "Paid In Full" at bounding box center [520, 367] width 142 height 18
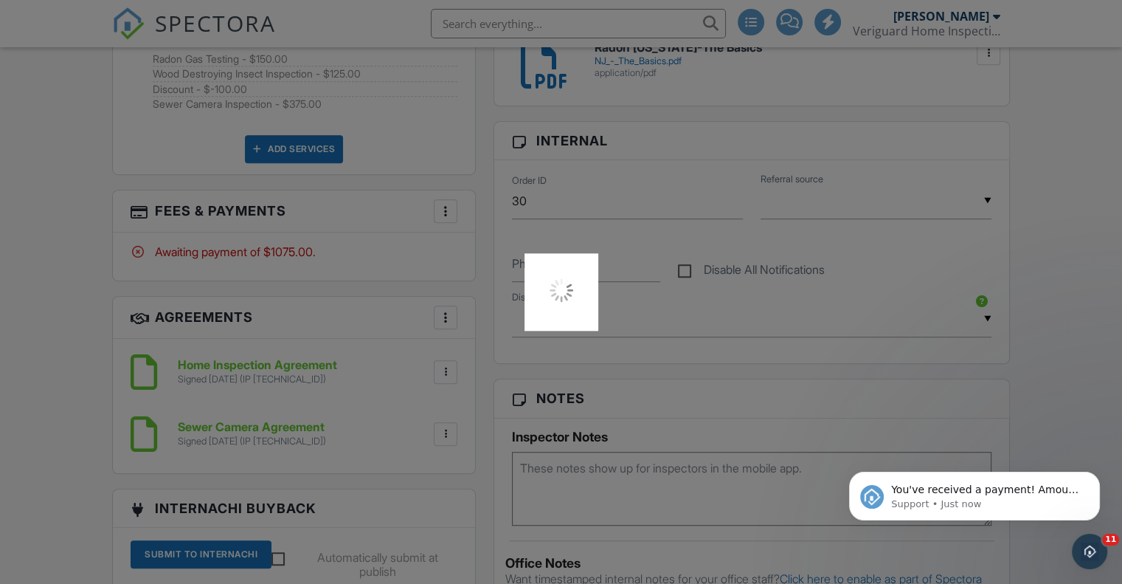
scroll to position [0, 0]
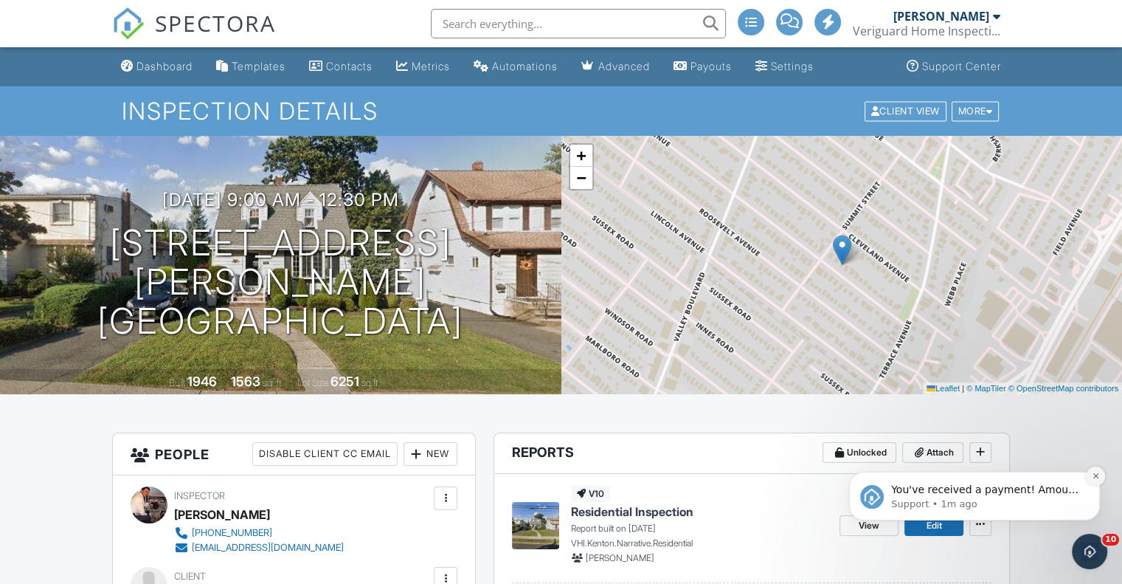
click at [1096, 480] on button "Dismiss notification" at bounding box center [1095, 475] width 19 height 19
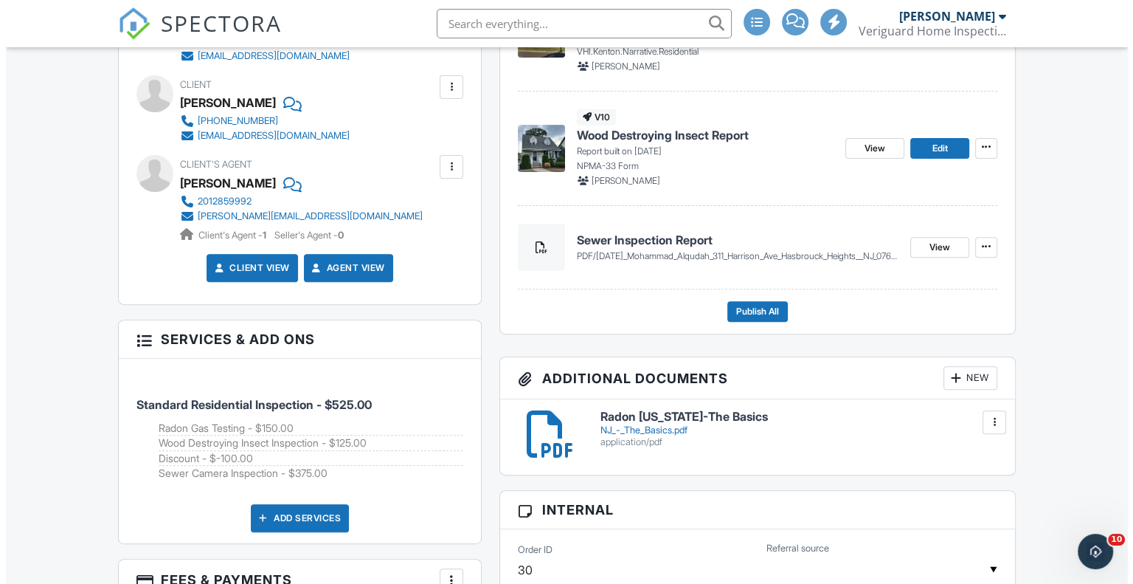
scroll to position [369, 0]
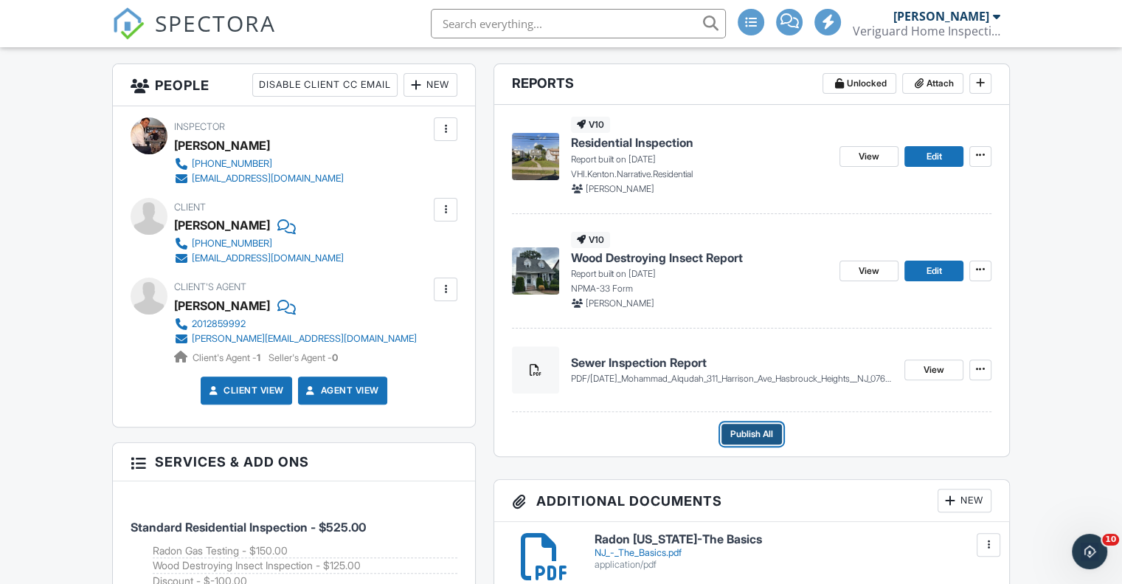
click at [751, 433] on span "Publish All" at bounding box center [751, 433] width 43 height 15
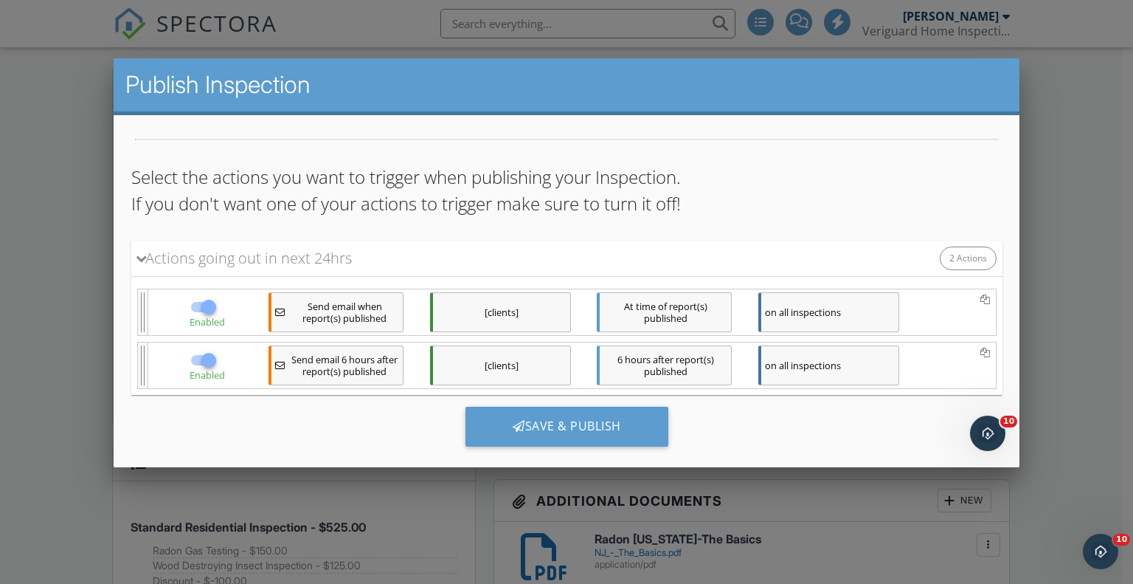
scroll to position [126, 0]
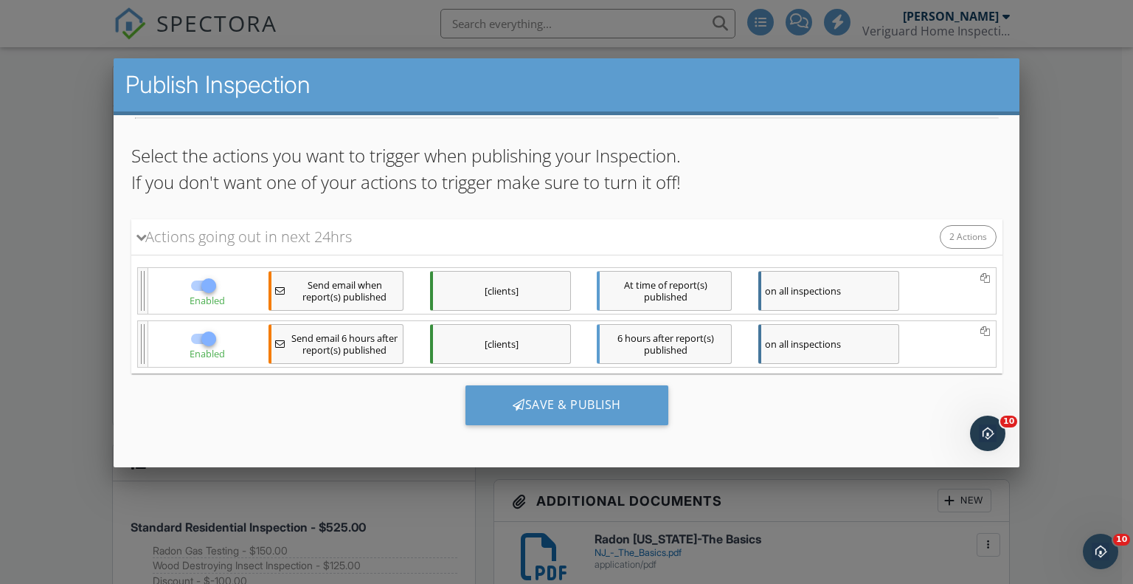
click at [520, 275] on div "[clients]" at bounding box center [499, 291] width 141 height 40
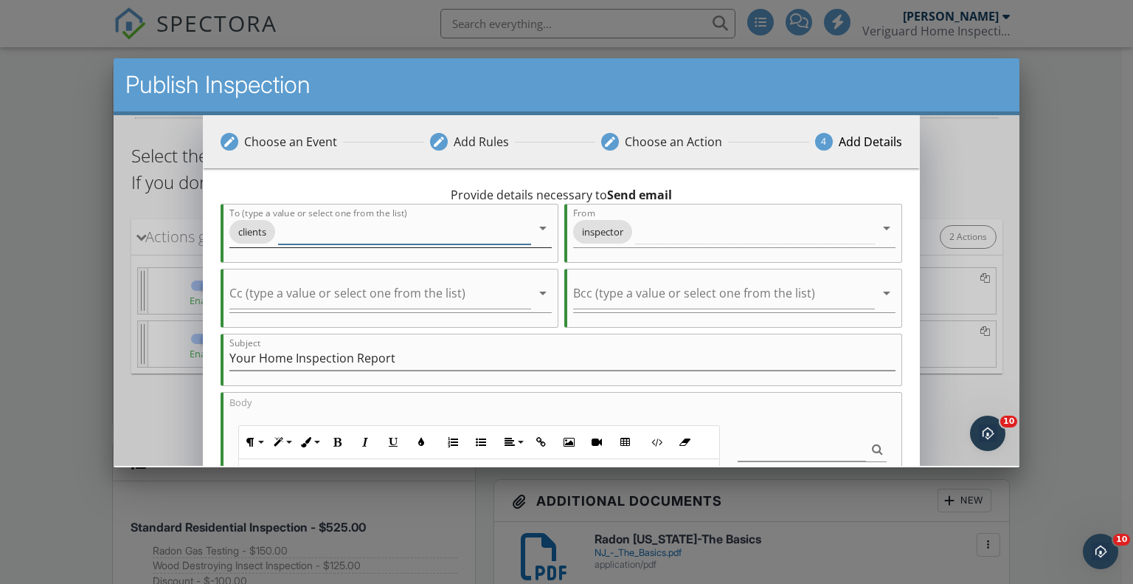
click at [358, 232] on input "To (type a value or select one from the list)" at bounding box center [403, 232] width 253 height 24
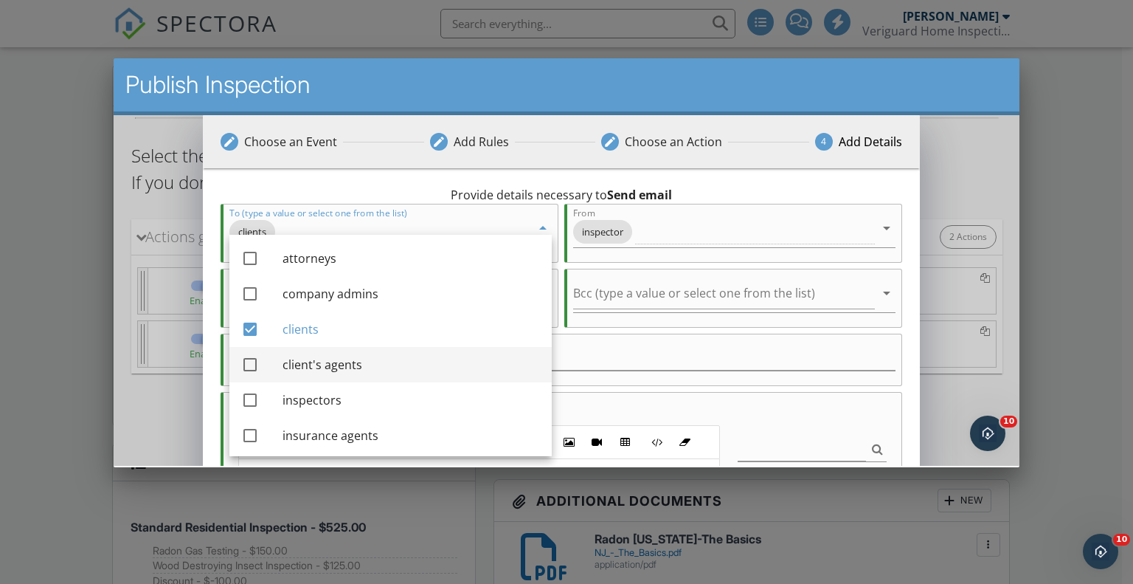
click at [249, 360] on div at bounding box center [249, 364] width 25 height 25
checkbox input "true"
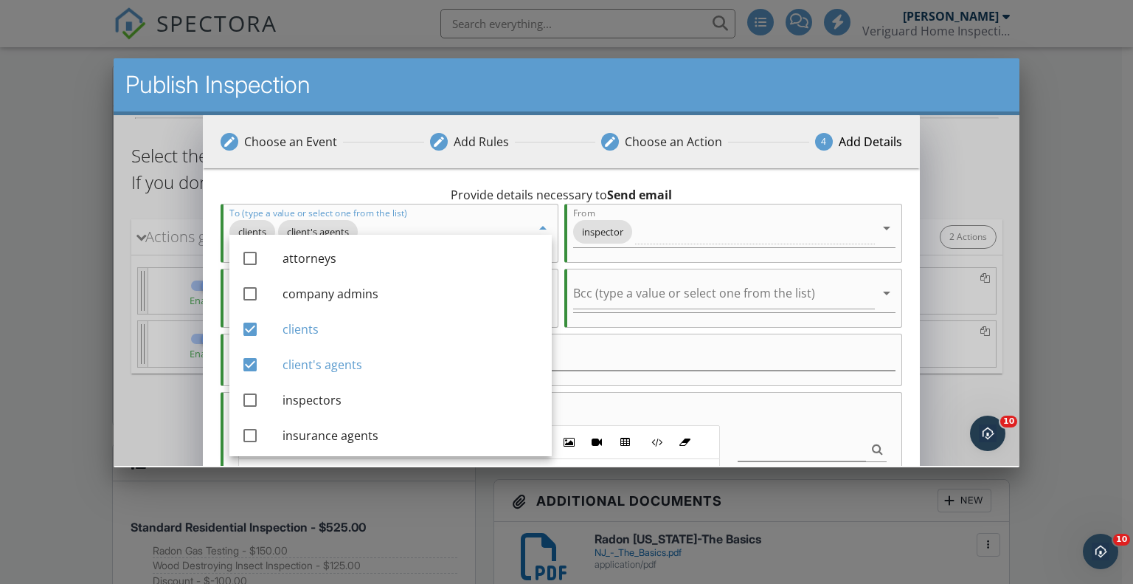
click at [578, 380] on div at bounding box center [561, 380] width 665 height 9
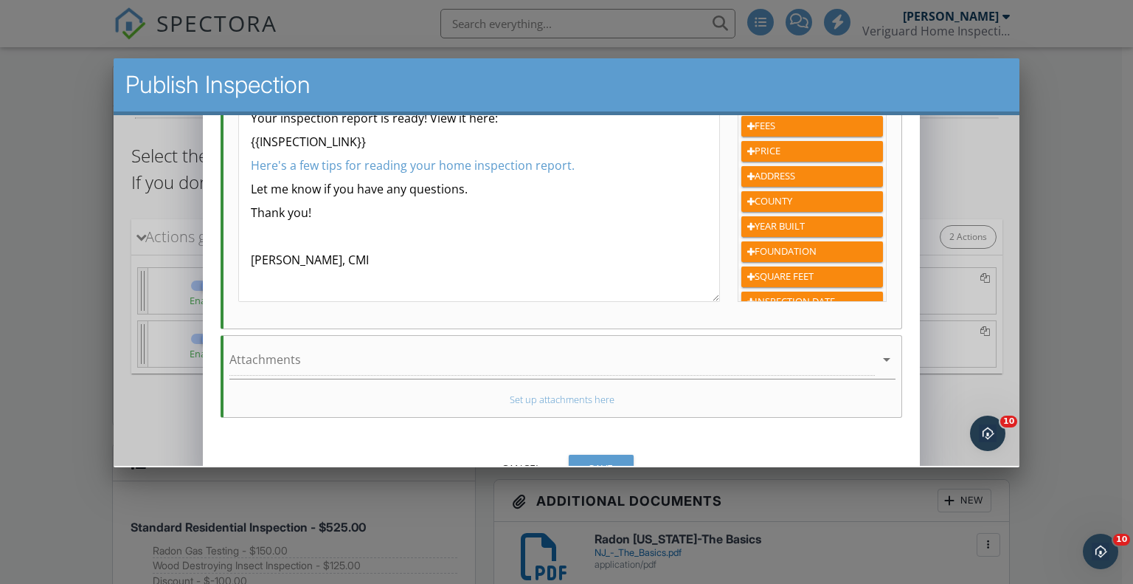
scroll to position [424, 0]
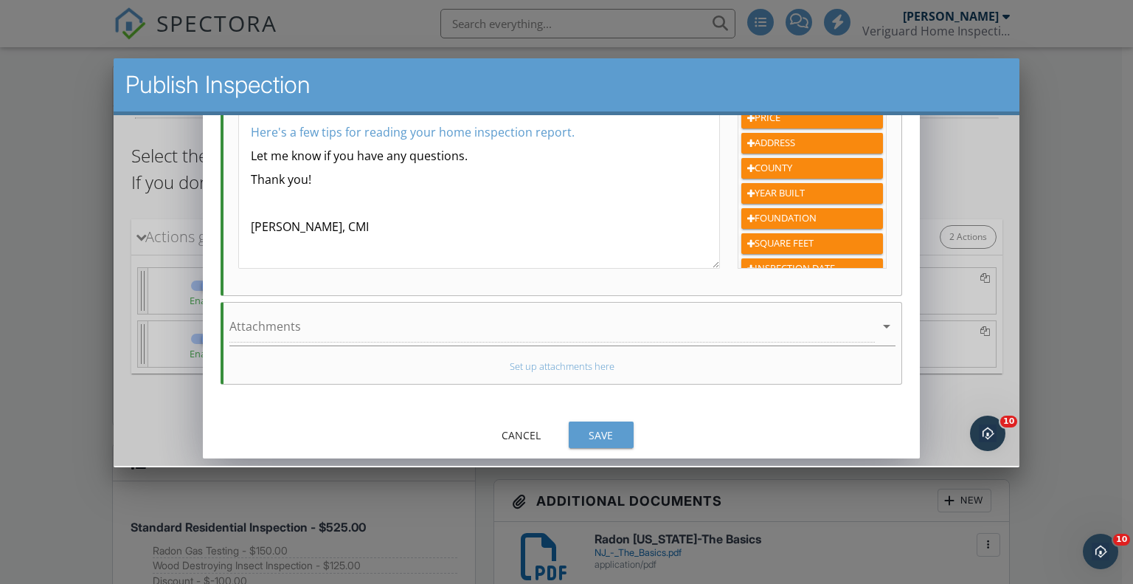
click at [595, 432] on div "Save" at bounding box center [600, 434] width 41 height 15
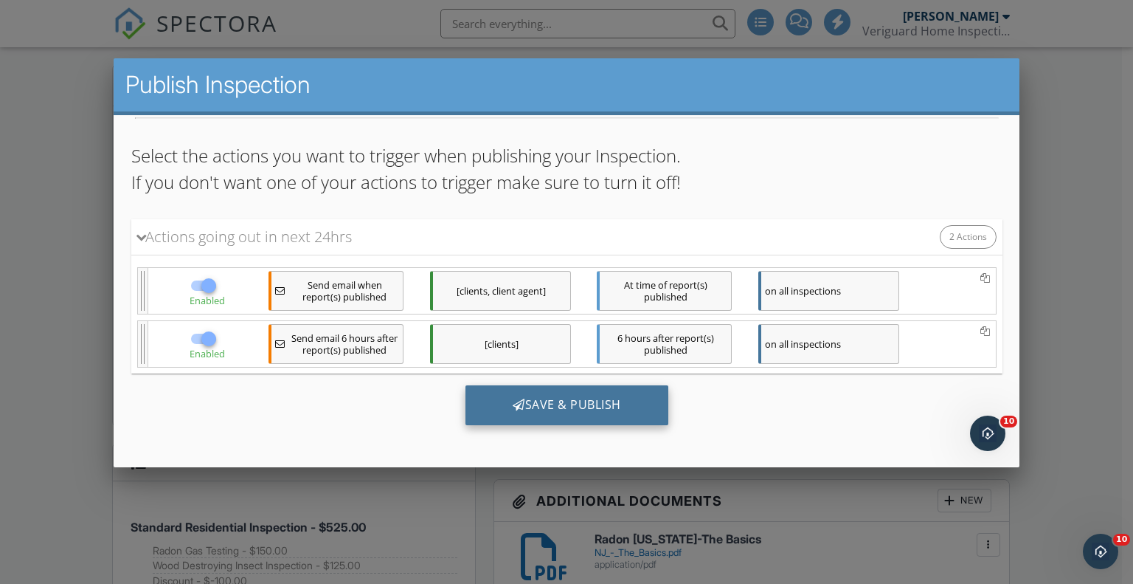
click at [588, 404] on div "Save & Publish" at bounding box center [566, 405] width 203 height 40
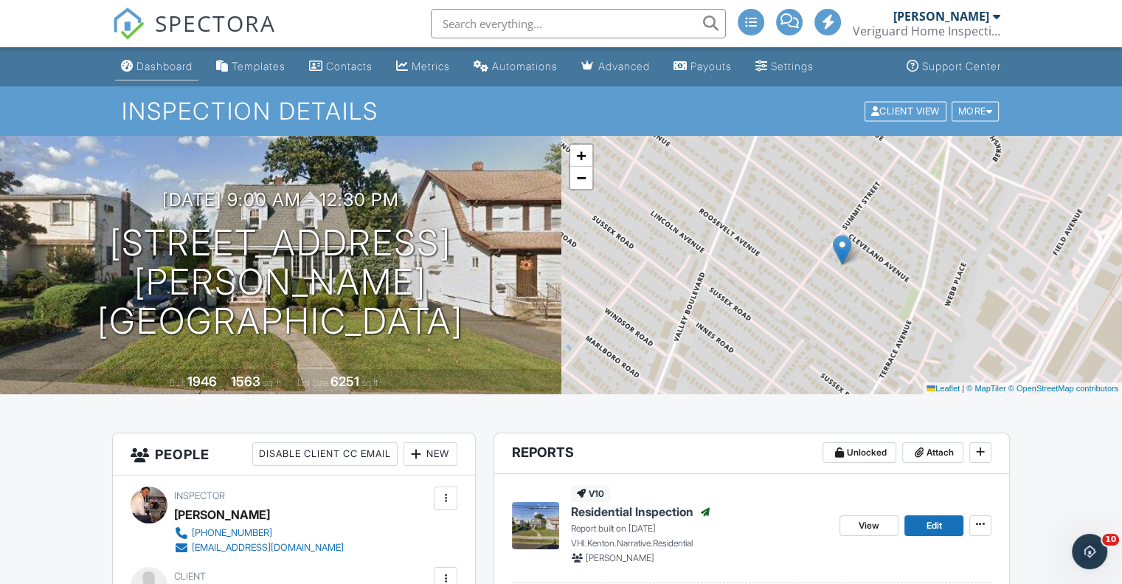
click at [156, 67] on div "Dashboard" at bounding box center [164, 66] width 56 height 13
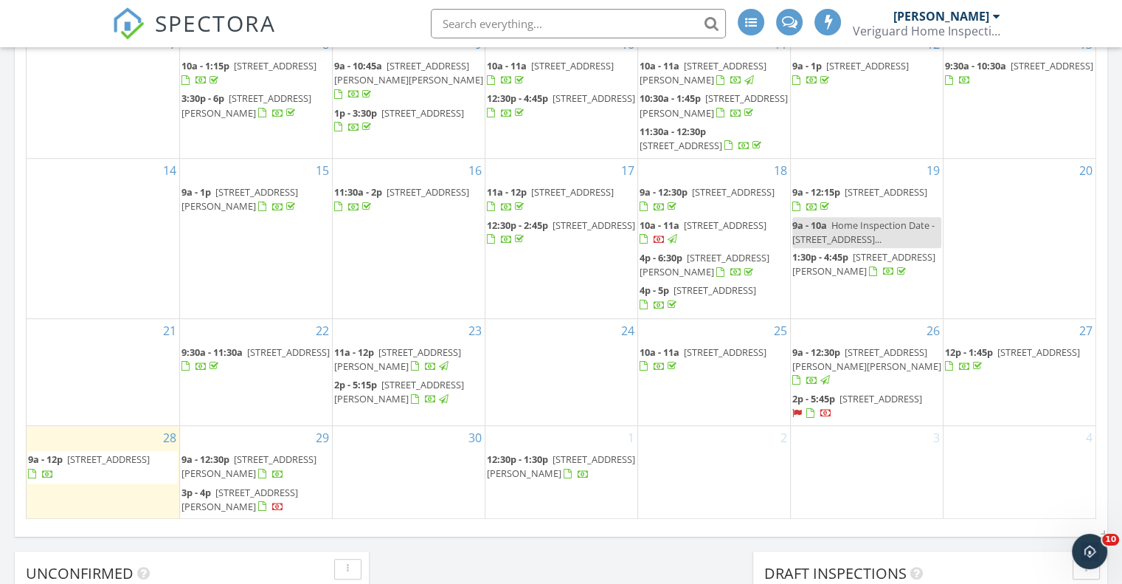
scroll to position [983, 0]
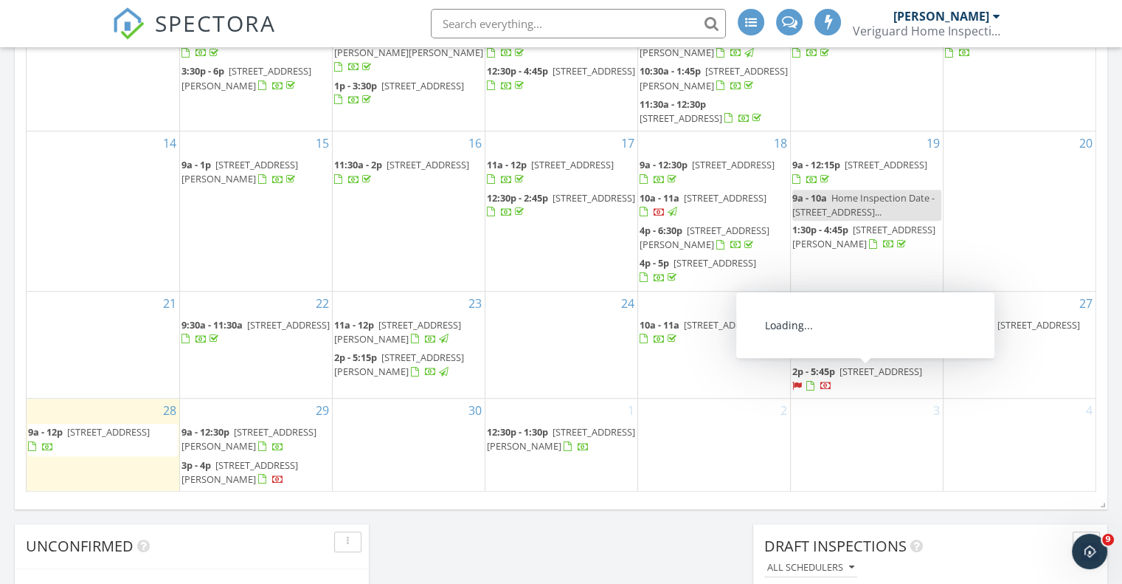
click at [845, 365] on span "[STREET_ADDRESS]" at bounding box center [881, 370] width 83 height 13
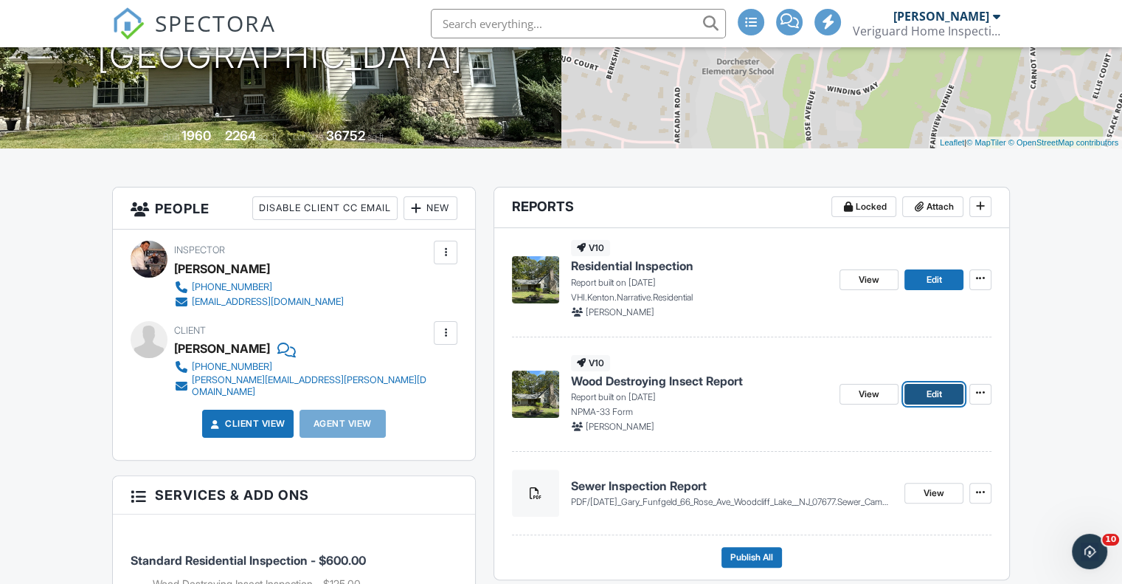
click at [933, 392] on span "Edit" at bounding box center [933, 394] width 15 height 15
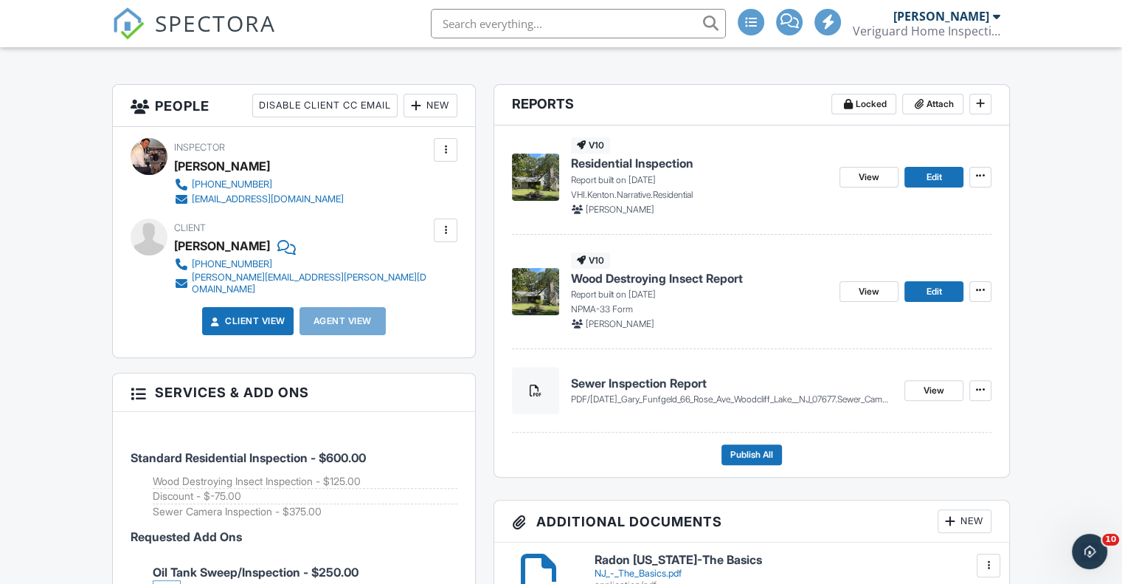
scroll to position [369, 0]
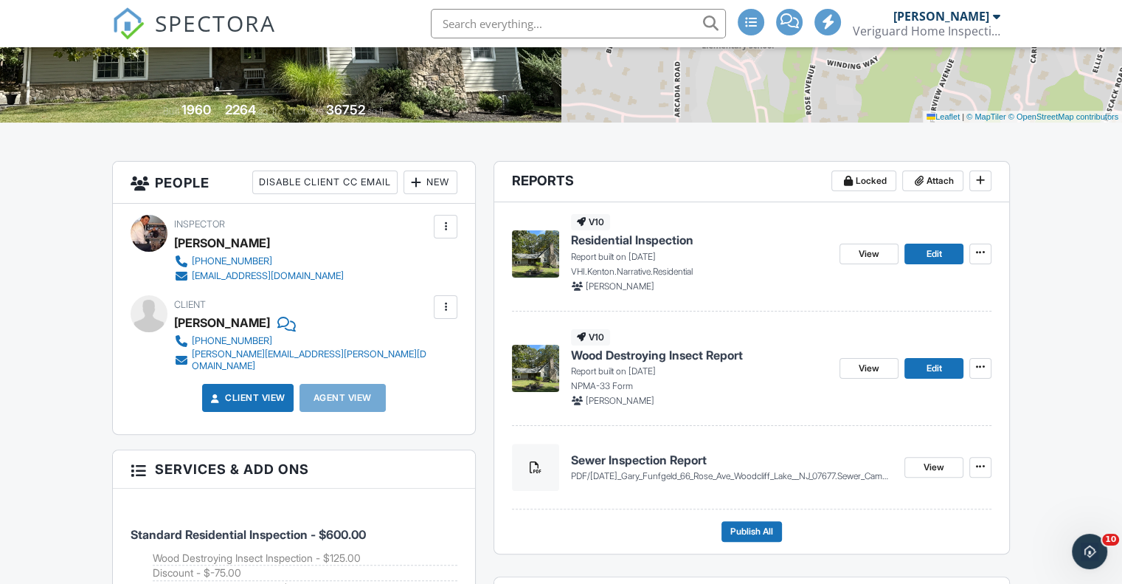
scroll to position [246, 0]
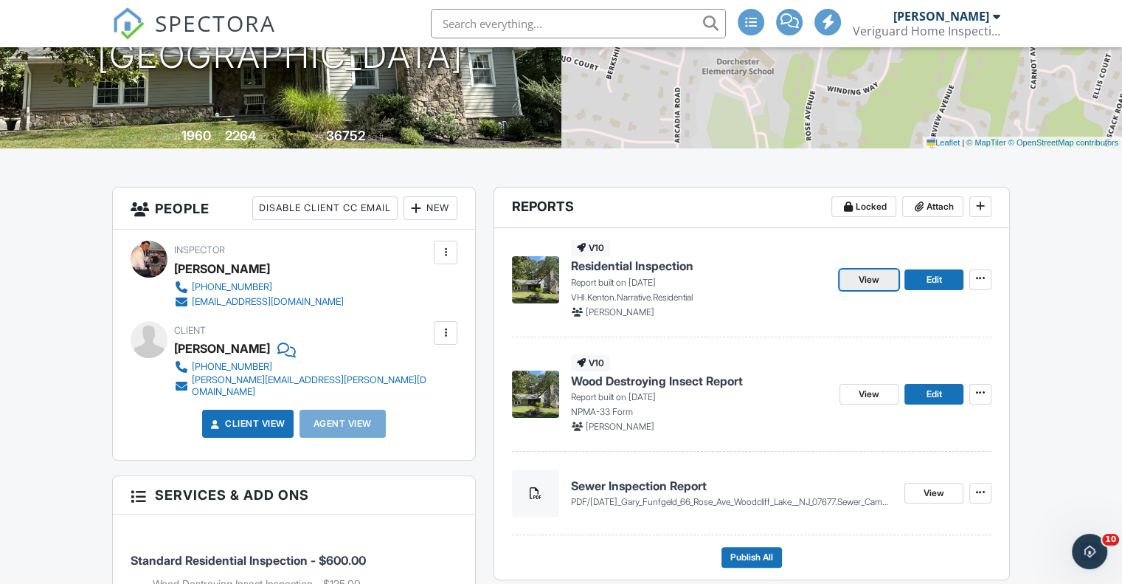
click at [865, 274] on span "View" at bounding box center [869, 279] width 21 height 15
click at [852, 282] on link "View" at bounding box center [869, 279] width 59 height 21
